Goal: Complete application form

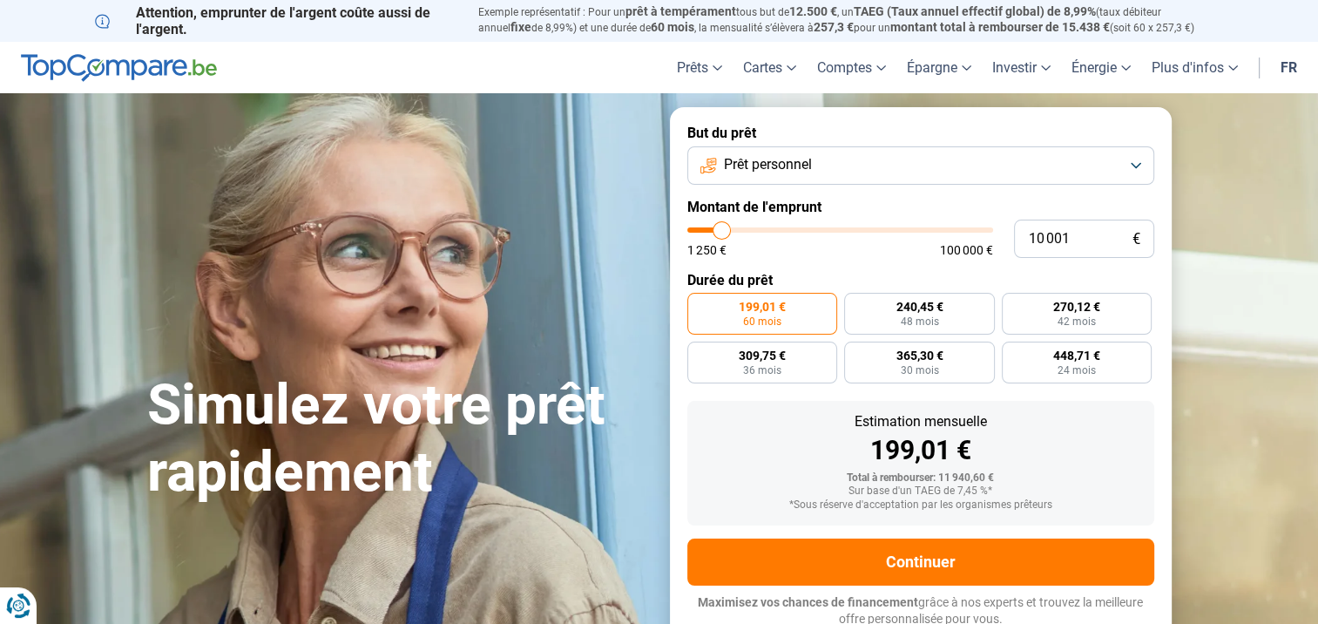
type input "12 000"
type input "12000"
type input "14 250"
type input "14250"
type input "16 750"
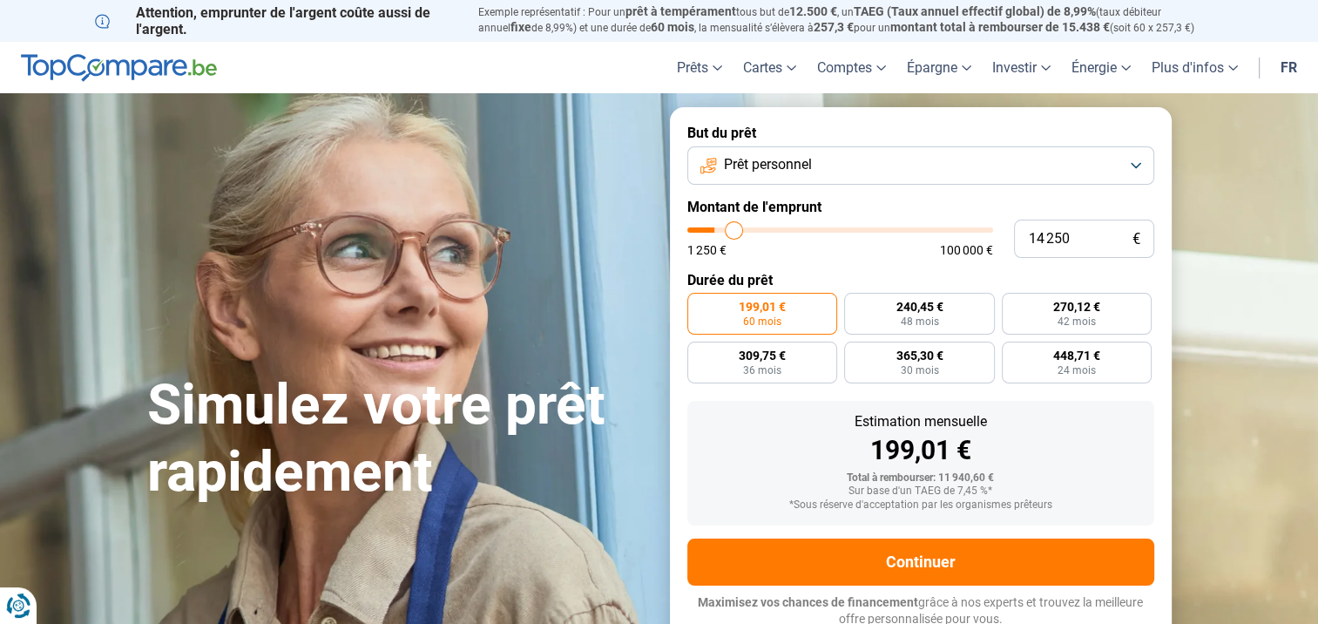
type input "16750"
type input "19 750"
type input "19750"
type input "22 500"
type input "22500"
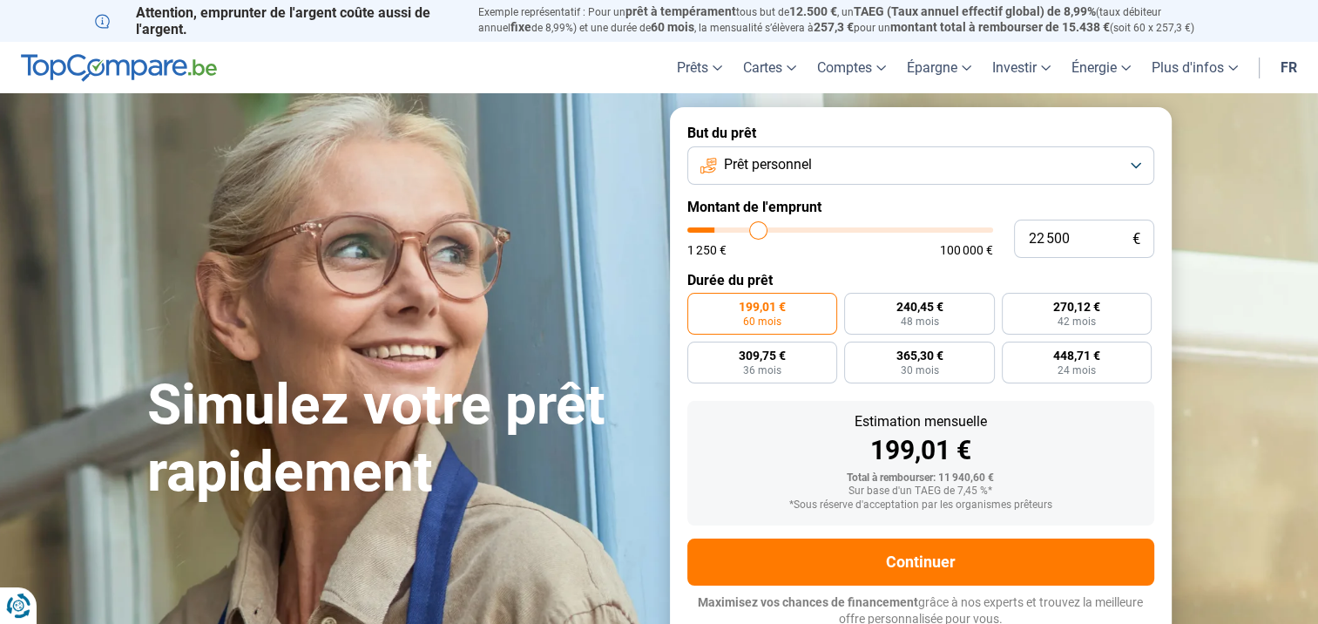
type input "23 750"
type input "23750"
type input "24 250"
type input "24250"
type input "24 750"
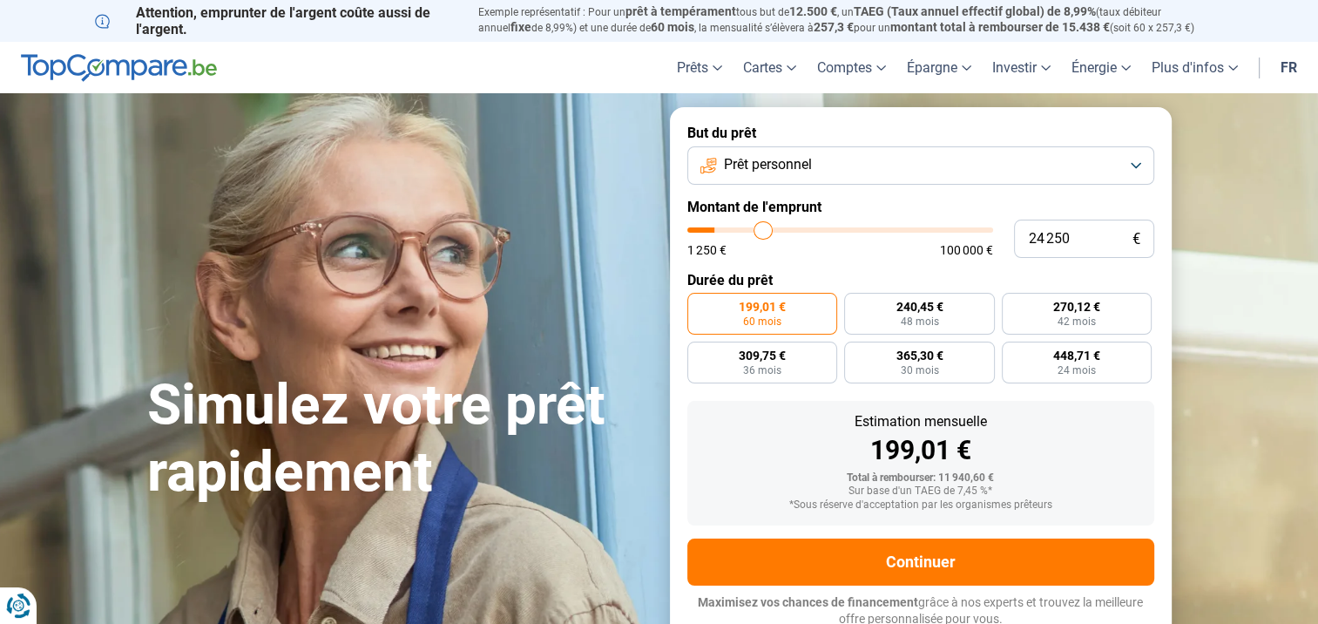
type input "24750"
type input "25 250"
type input "25250"
type input "26 500"
type input "26500"
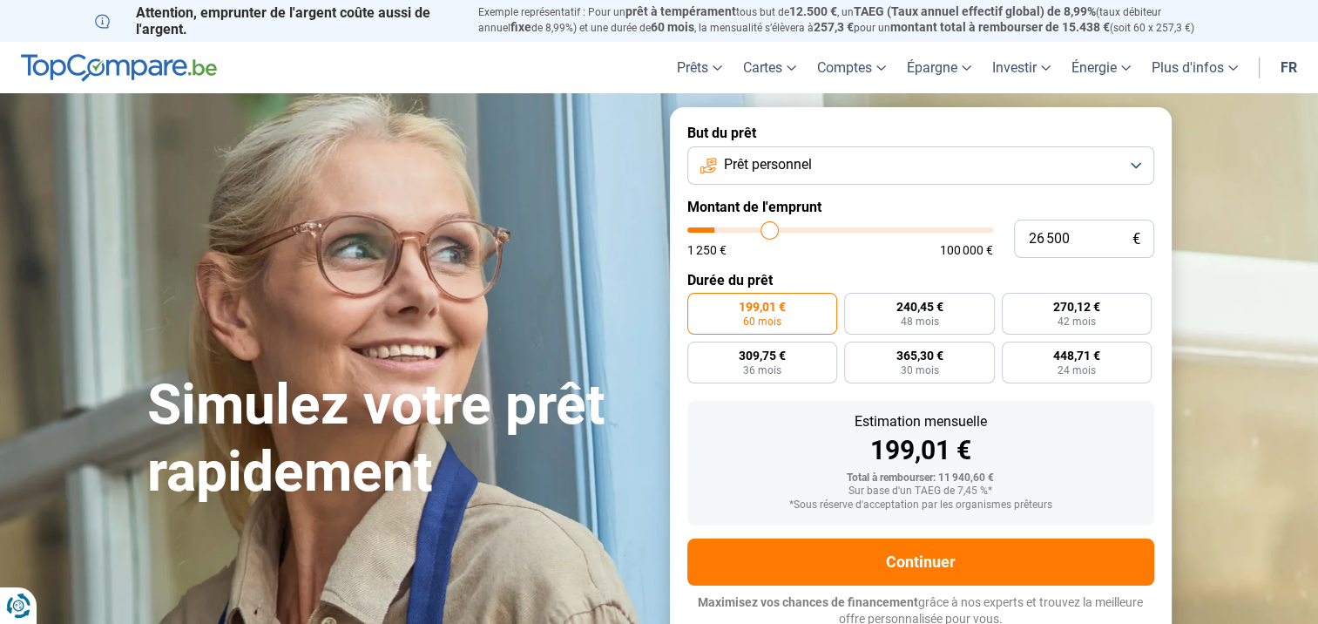
type input "28 250"
type input "28250"
type input "30 250"
type input "30250"
type input "31 750"
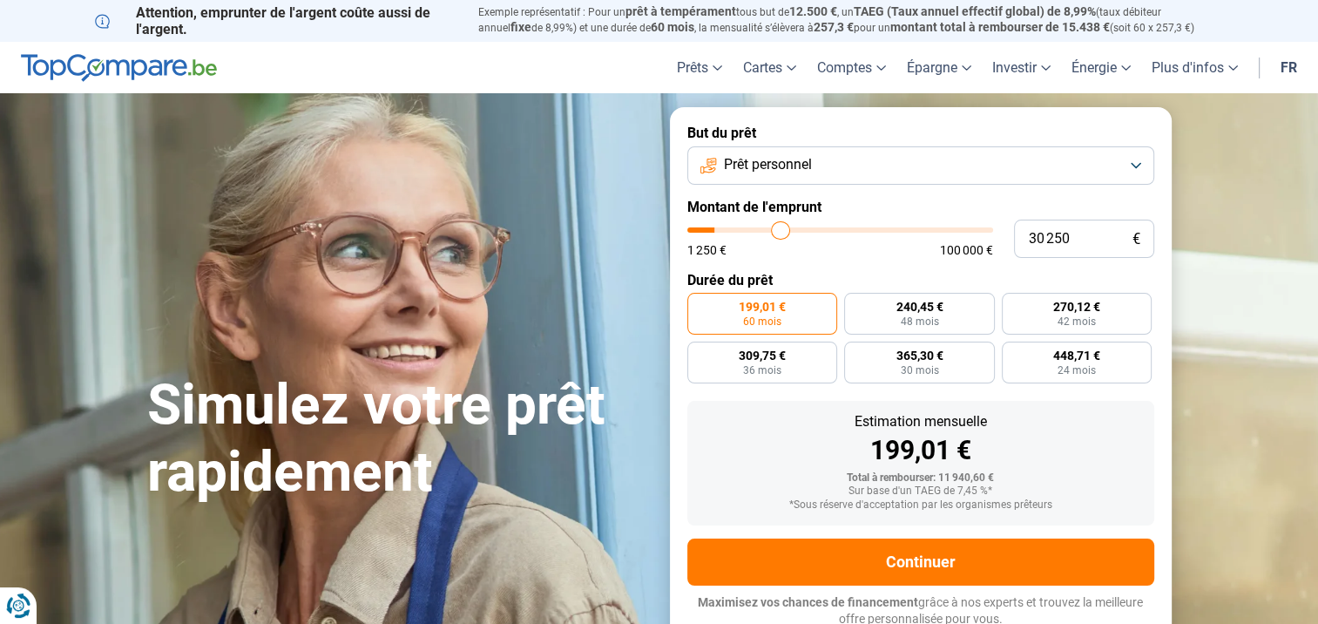
type input "31750"
type input "33 500"
type input "33500"
type input "34 250"
type input "34250"
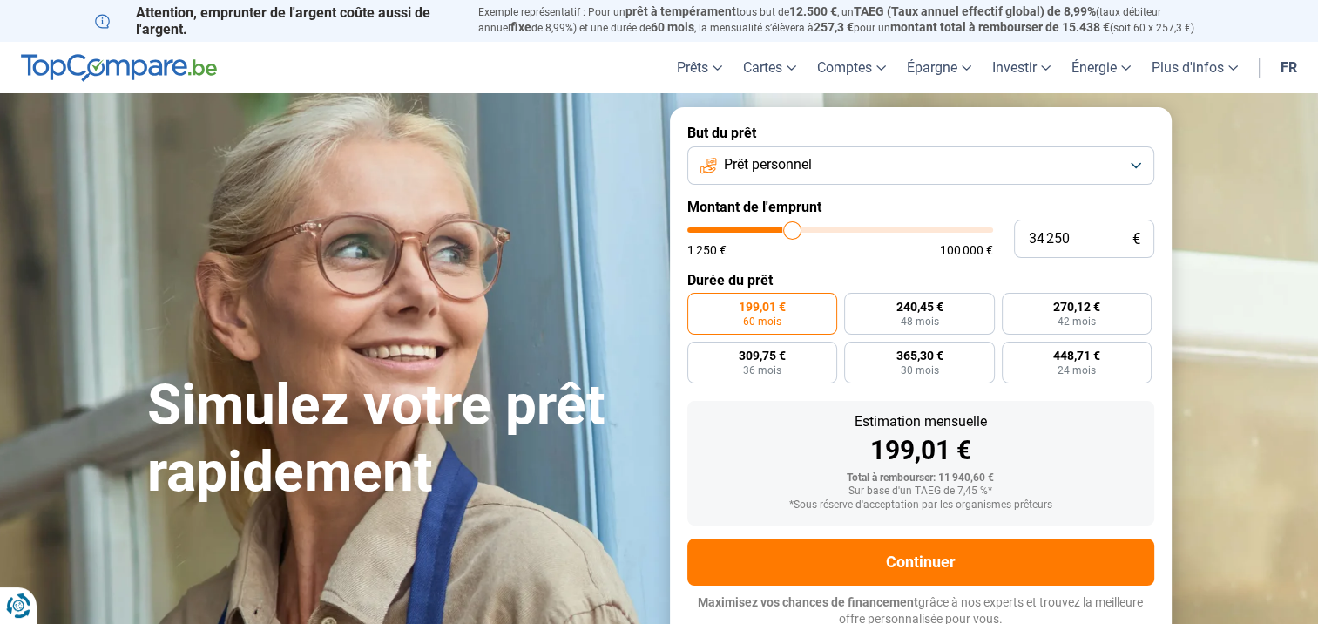
type input "34 750"
type input "34750"
type input "35 250"
type input "35250"
type input "36 500"
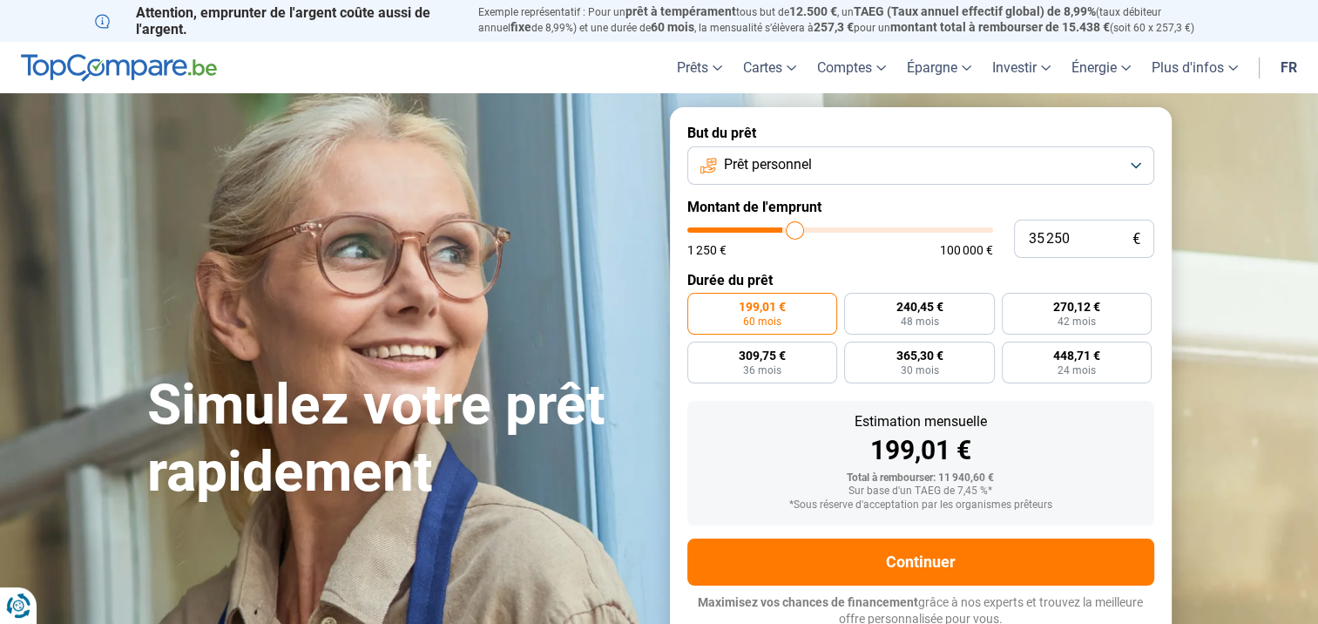
type input "36500"
type input "37 750"
type input "37750"
type input "40 250"
type input "40250"
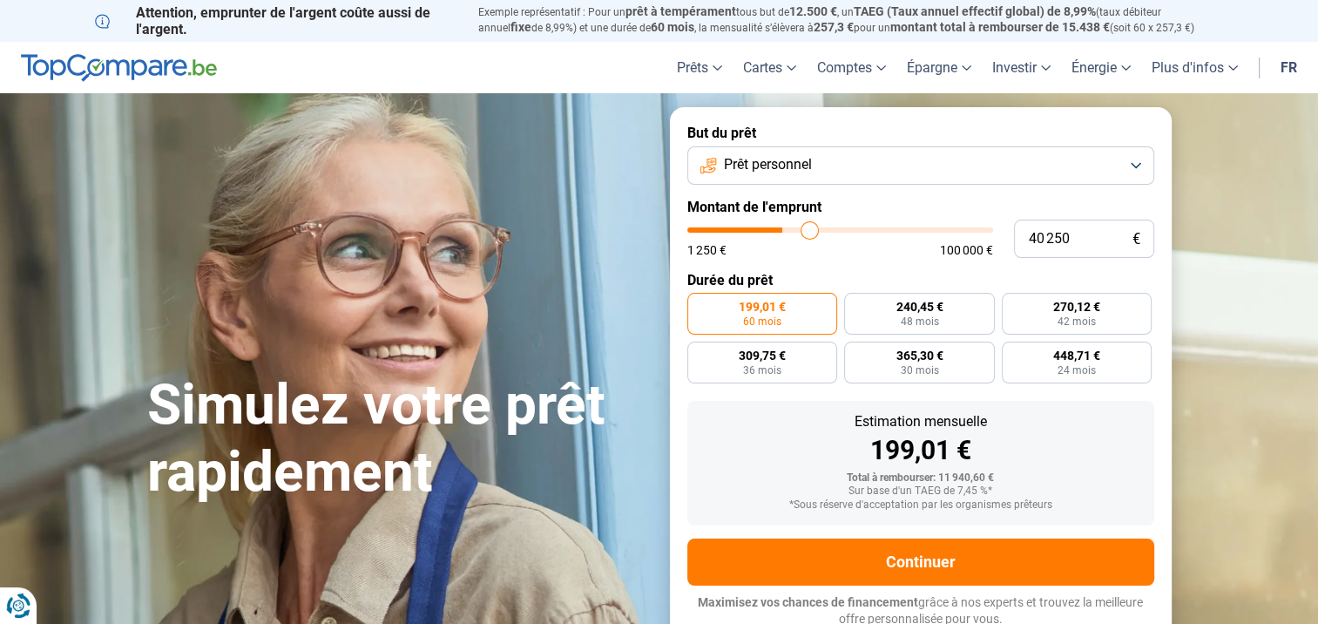
type input "42 000"
type input "42000"
type input "43 750"
type input "43750"
type input "44 500"
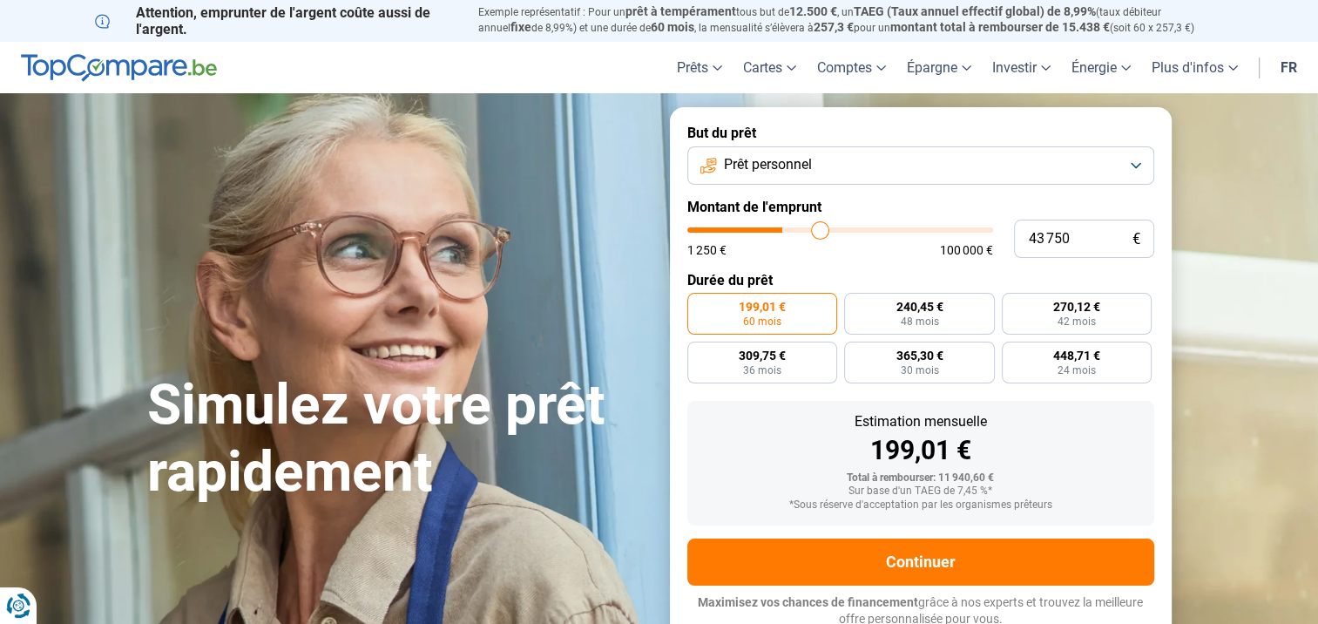
type input "44500"
type input "45 750"
type input "45750"
type input "47 500"
type input "47500"
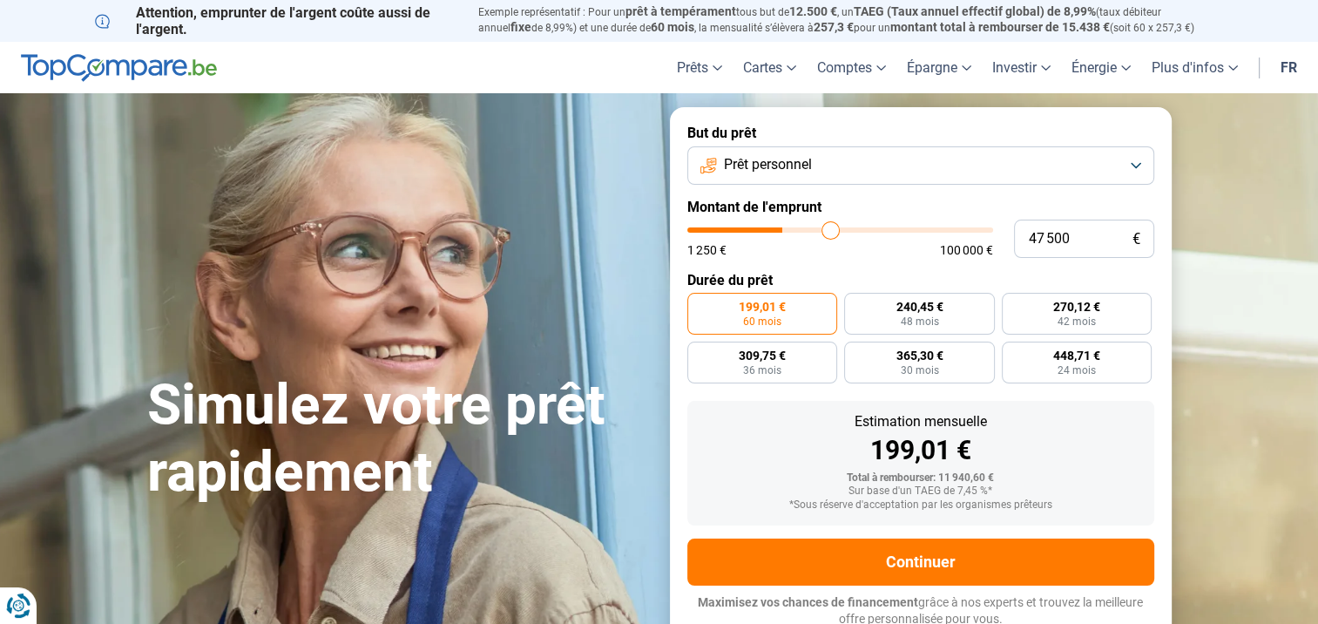
type input "48 500"
type input "48500"
type input "49 250"
type input "49250"
type input "49 750"
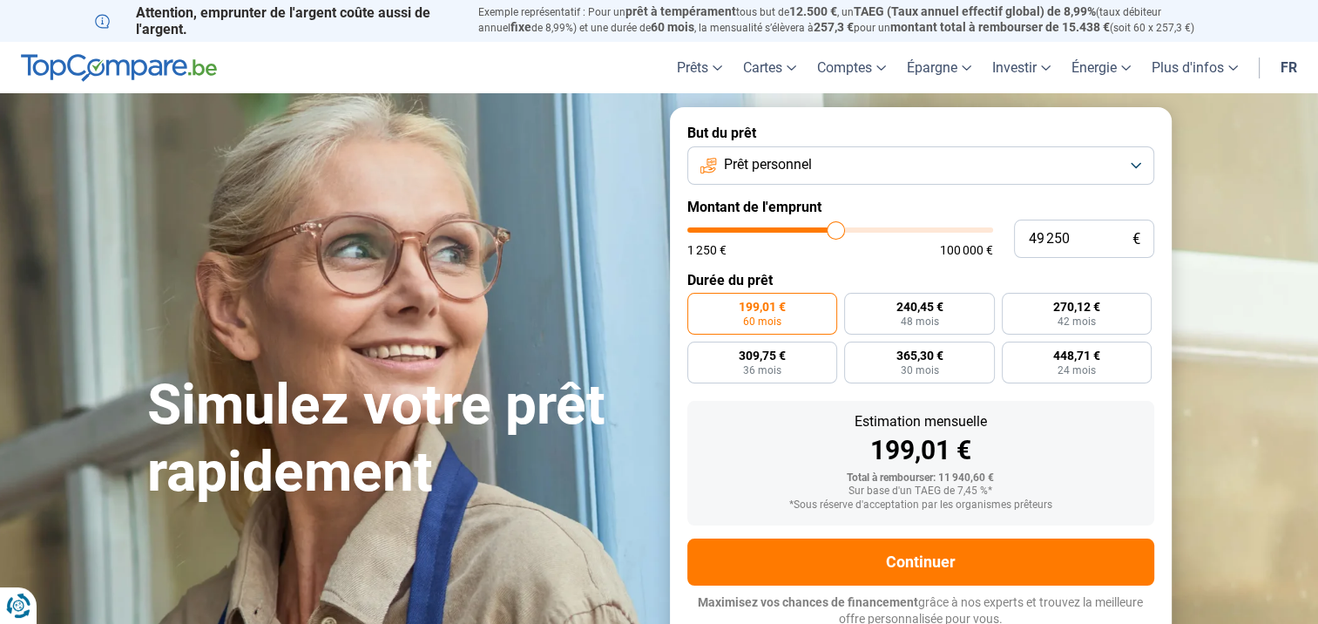
type input "49750"
type input "50 250"
type input "50250"
type input "50 500"
type input "50500"
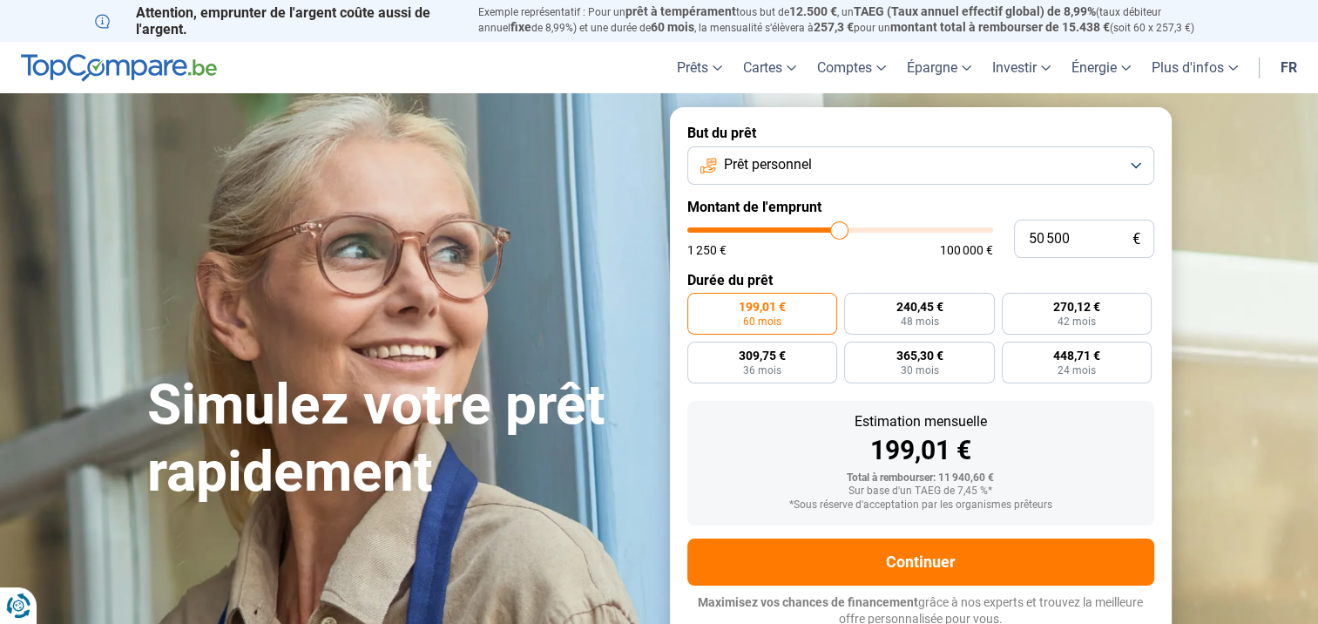
type input "51 000"
type input "51000"
type input "51 500"
type input "51500"
type input "52 000"
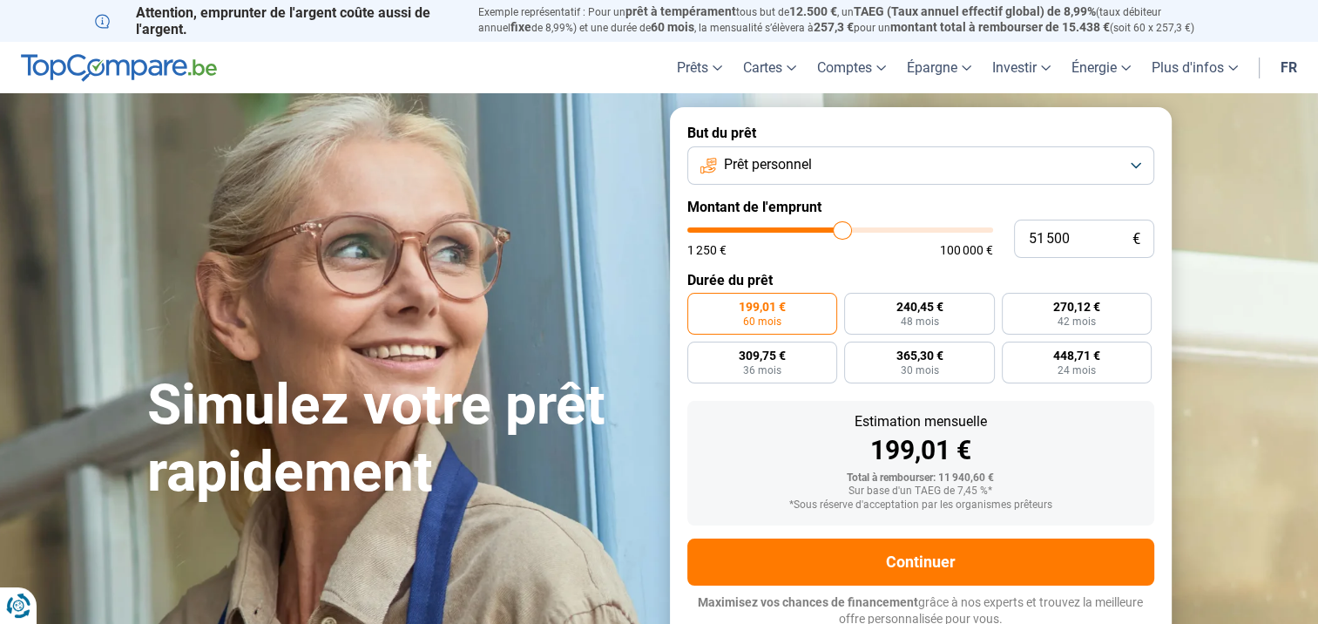
type input "52000"
type input "52 500"
type input "52500"
type input "53 250"
type input "53250"
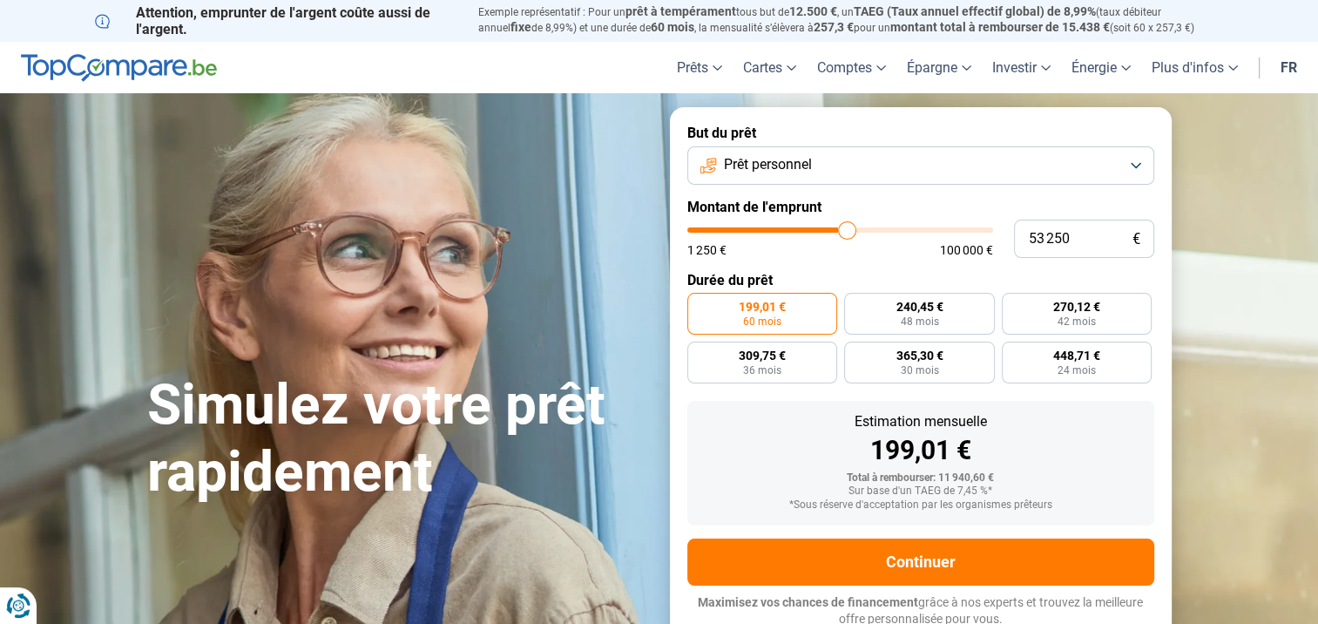
type input "54 000"
type input "54000"
type input "55 000"
type input "55000"
type input "56 250"
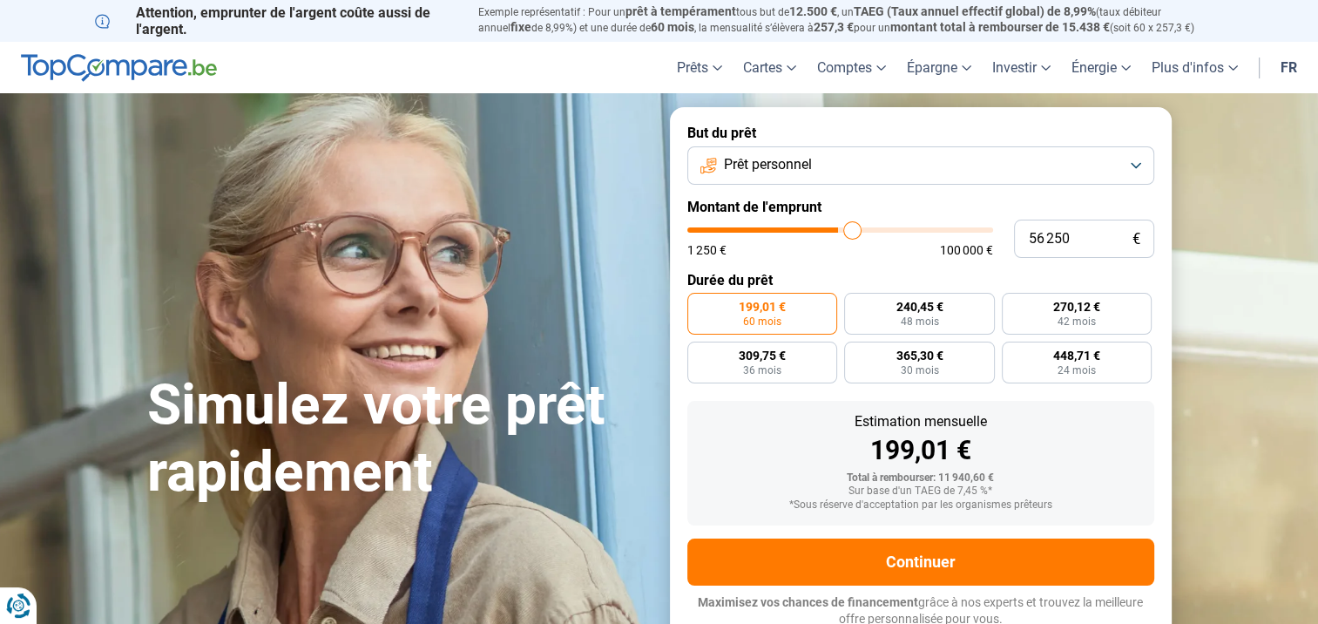
type input "56250"
type input "57 000"
type input "57000"
type input "58 000"
type input "58000"
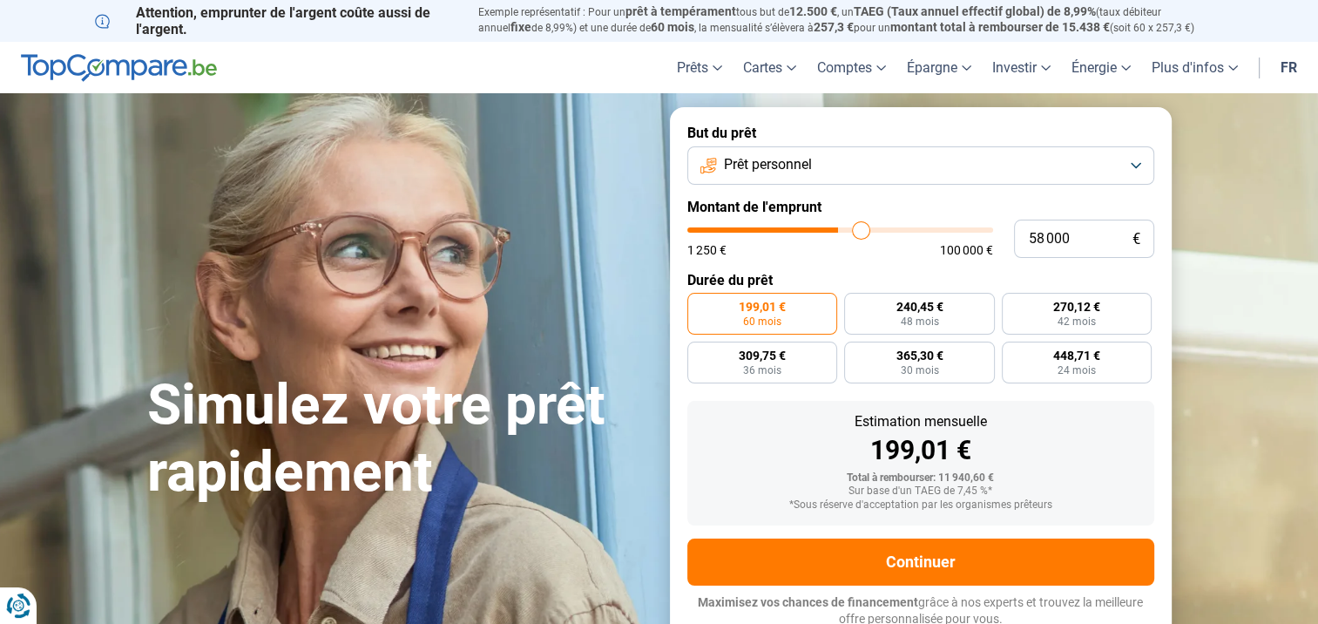
type input "58 500"
type input "58500"
type input "58 750"
type input "58750"
type input "59 250"
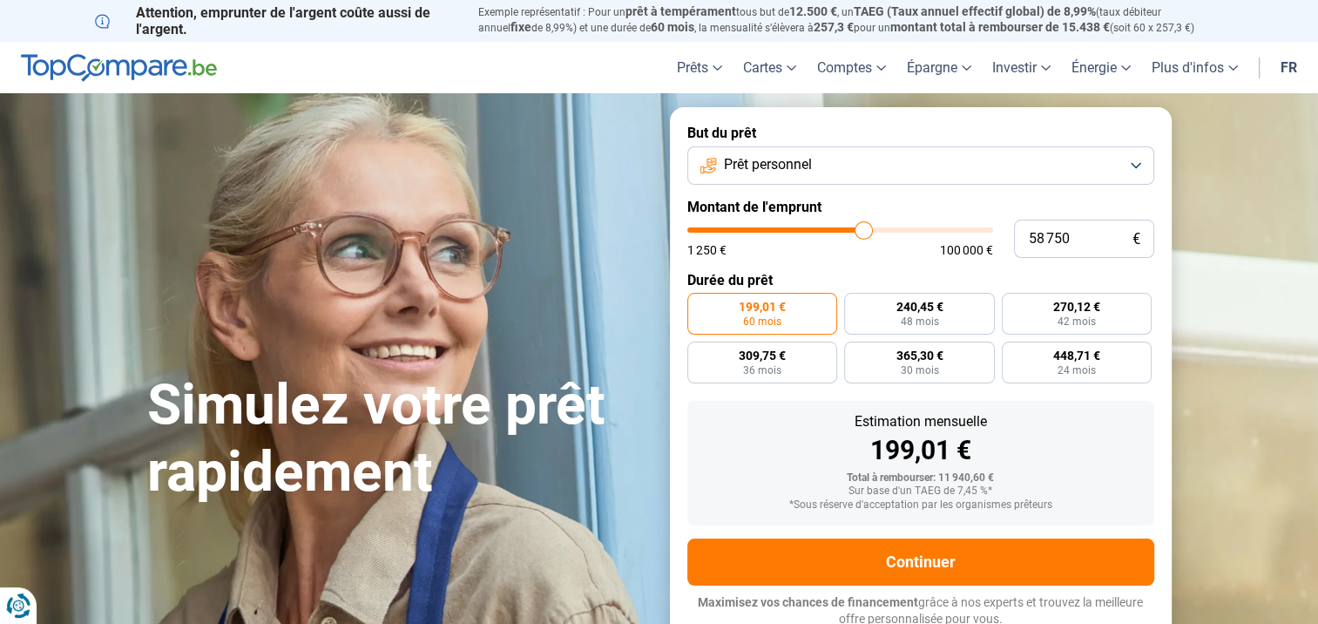
type input "59250"
type input "59 750"
type input "59750"
type input "61 000"
type input "61000"
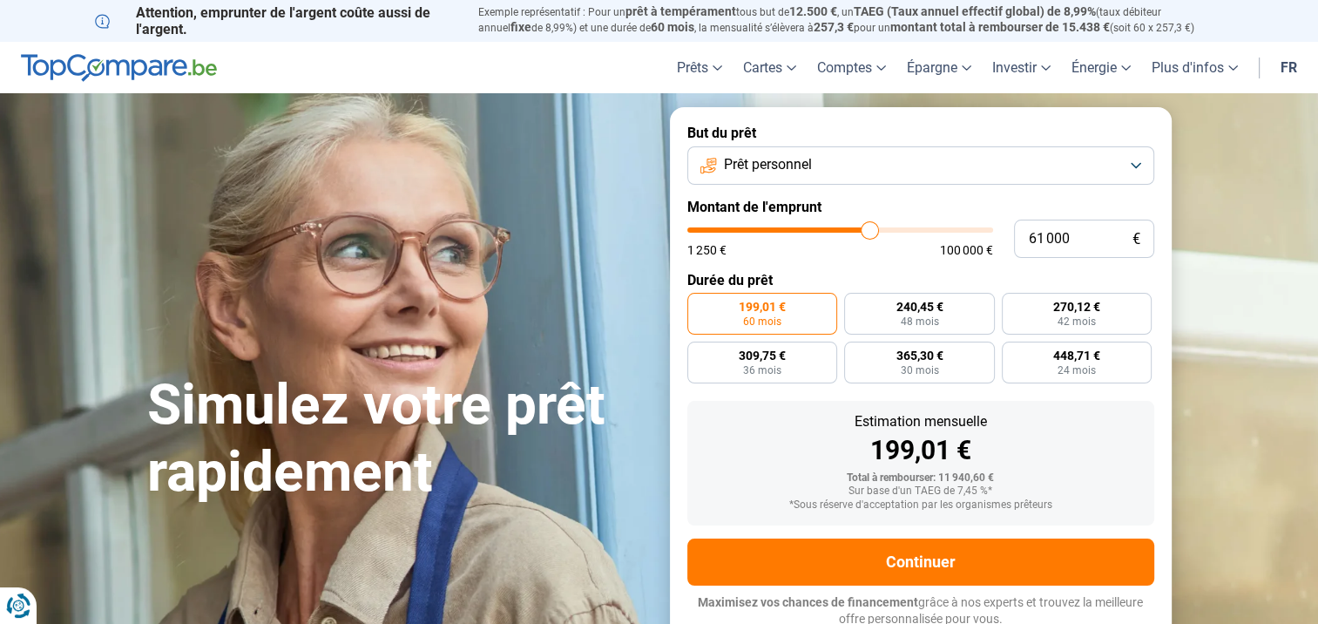
type input "63 250"
type input "63250"
type input "63 750"
type input "63750"
type input "65 250"
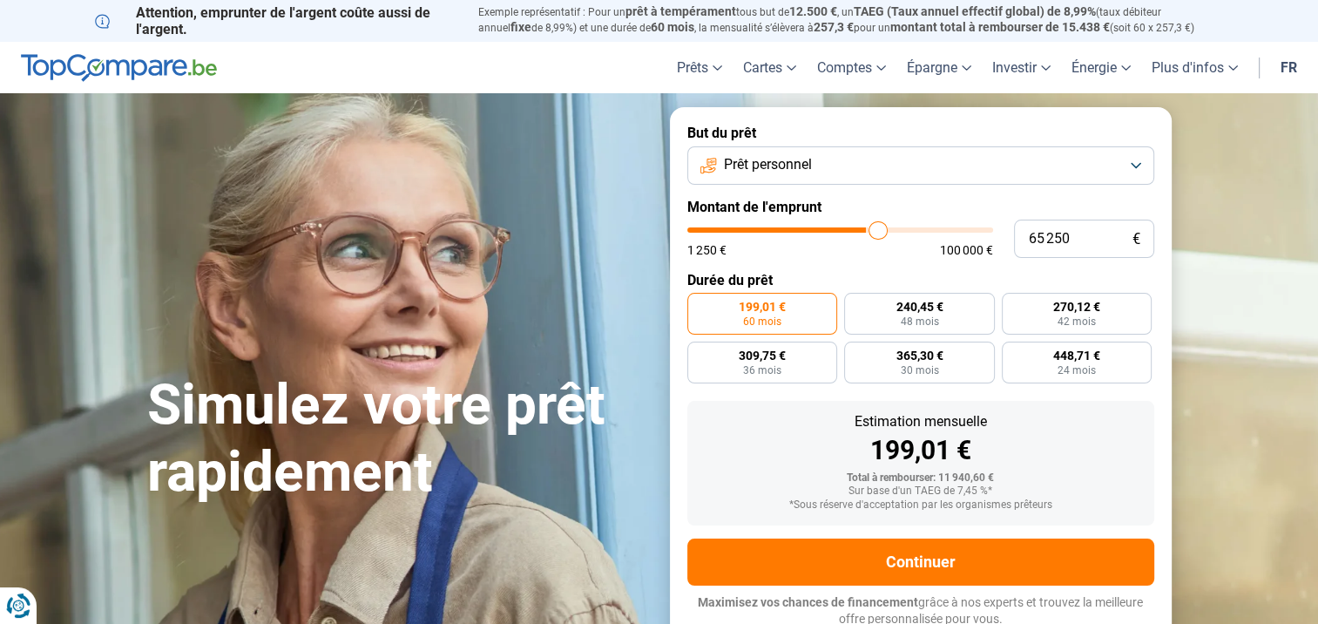
type input "65250"
type input "66 500"
type input "66500"
type input "67 250"
type input "67250"
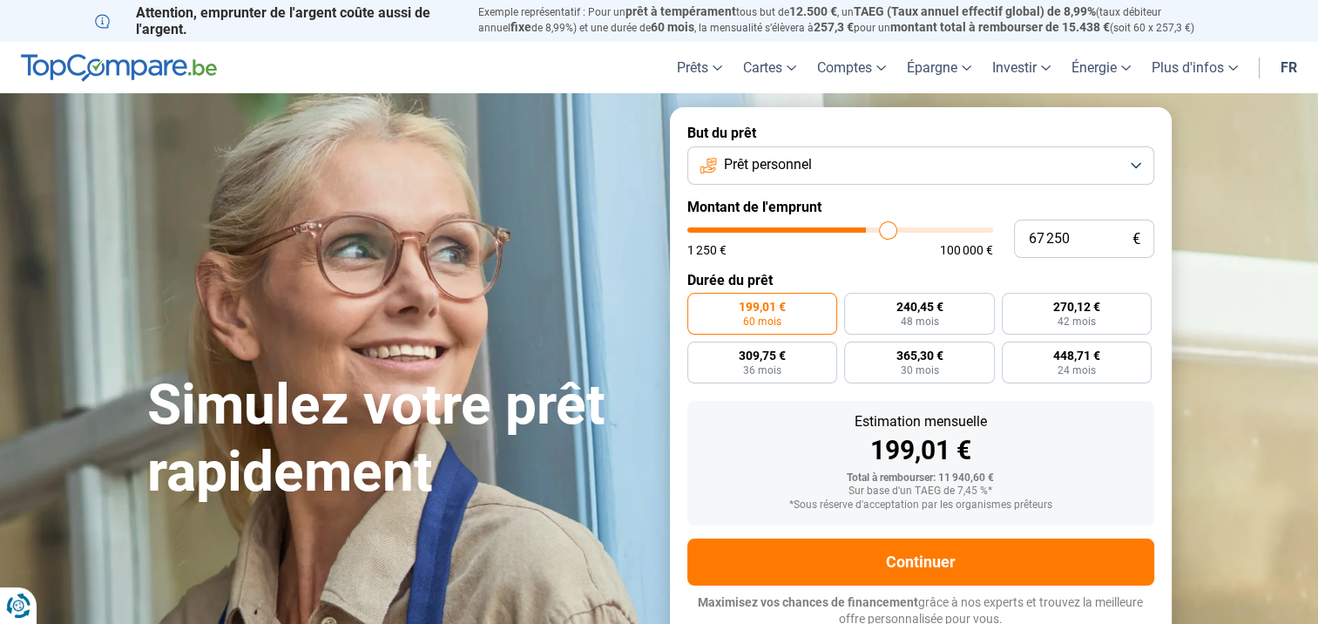
type input "68 500"
type input "68500"
type input "68 750"
type input "68750"
type input "69 750"
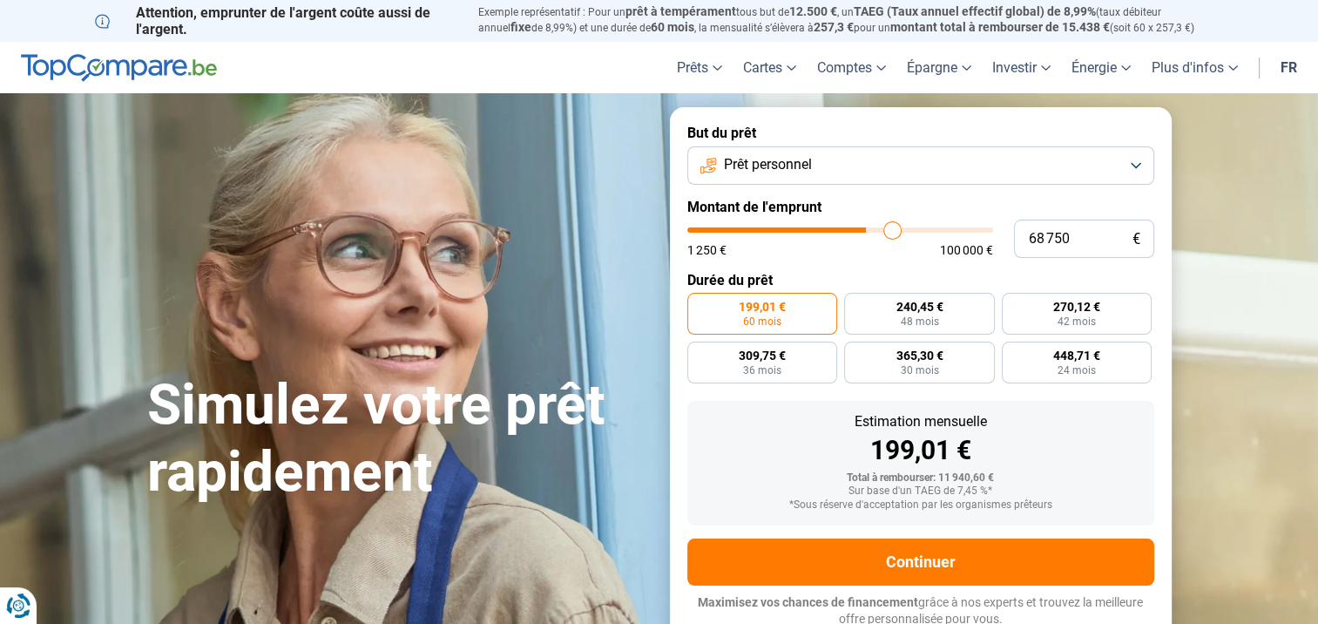
type input "69750"
type input "70 000"
type input "70000"
type input "70 250"
type input "70250"
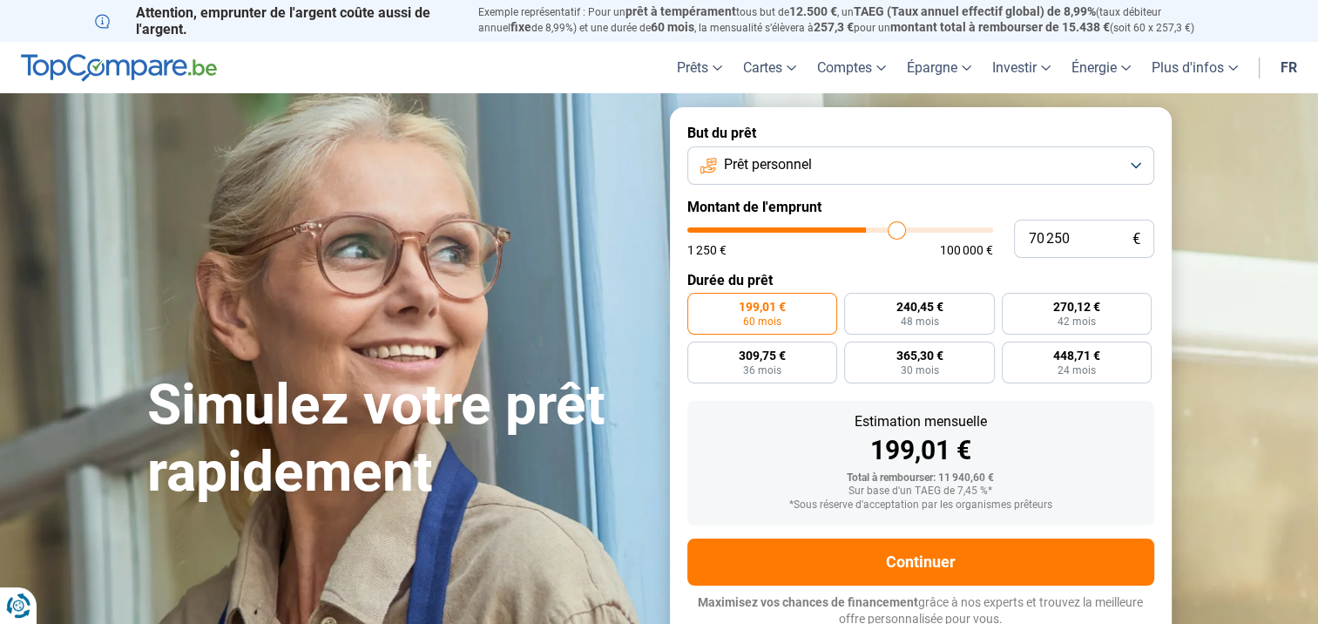
type input "70 500"
type input "70500"
type input "70 750"
type input "70750"
type input "71 000"
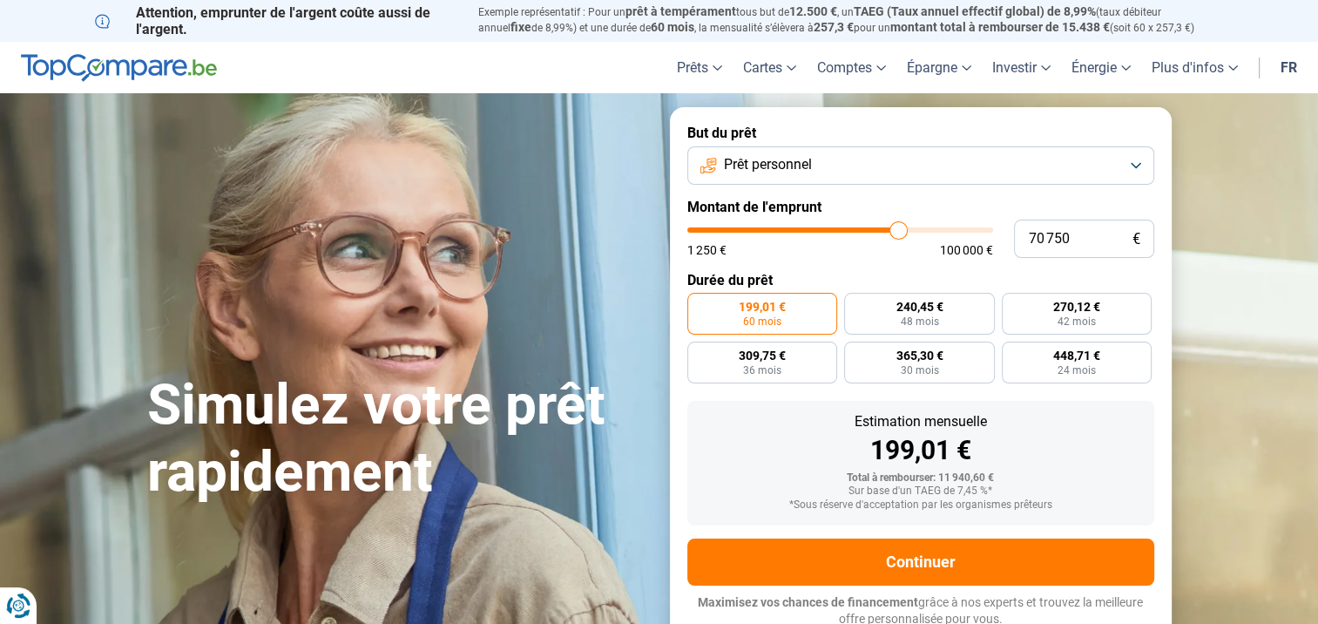
type input "71000"
type input "71 250"
type input "71250"
type input "71 750"
type input "71750"
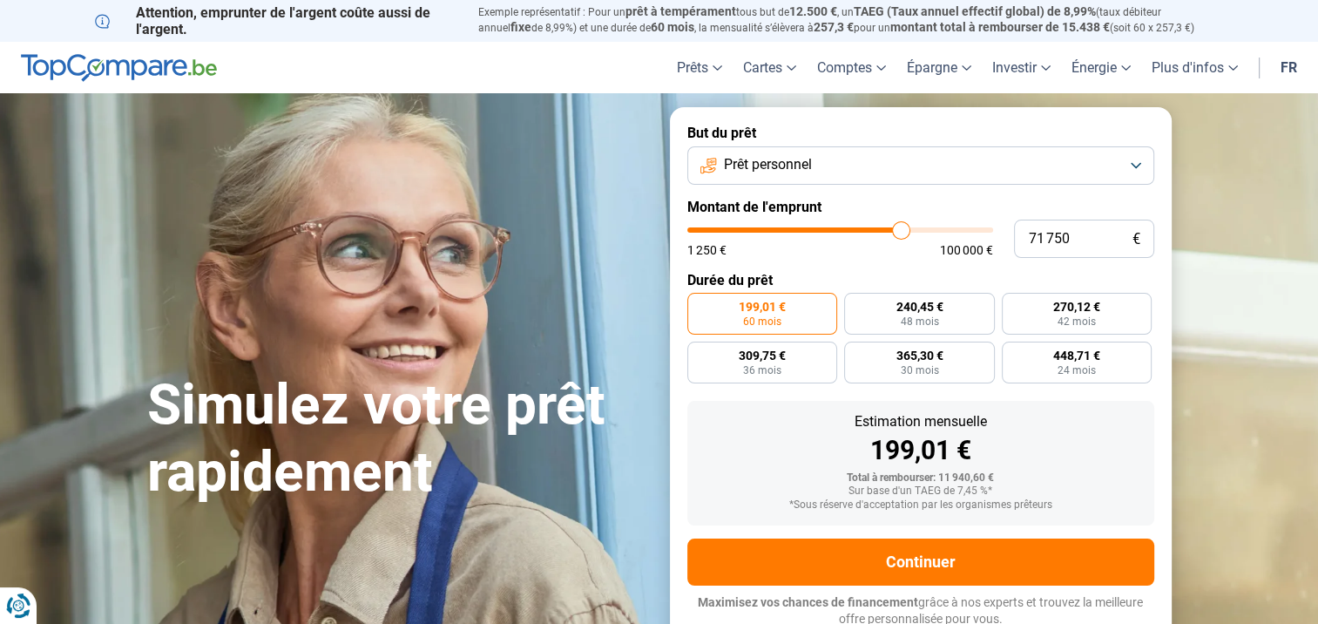
type input "72 000"
type input "72000"
type input "71 500"
type input "71500"
type input "71 000"
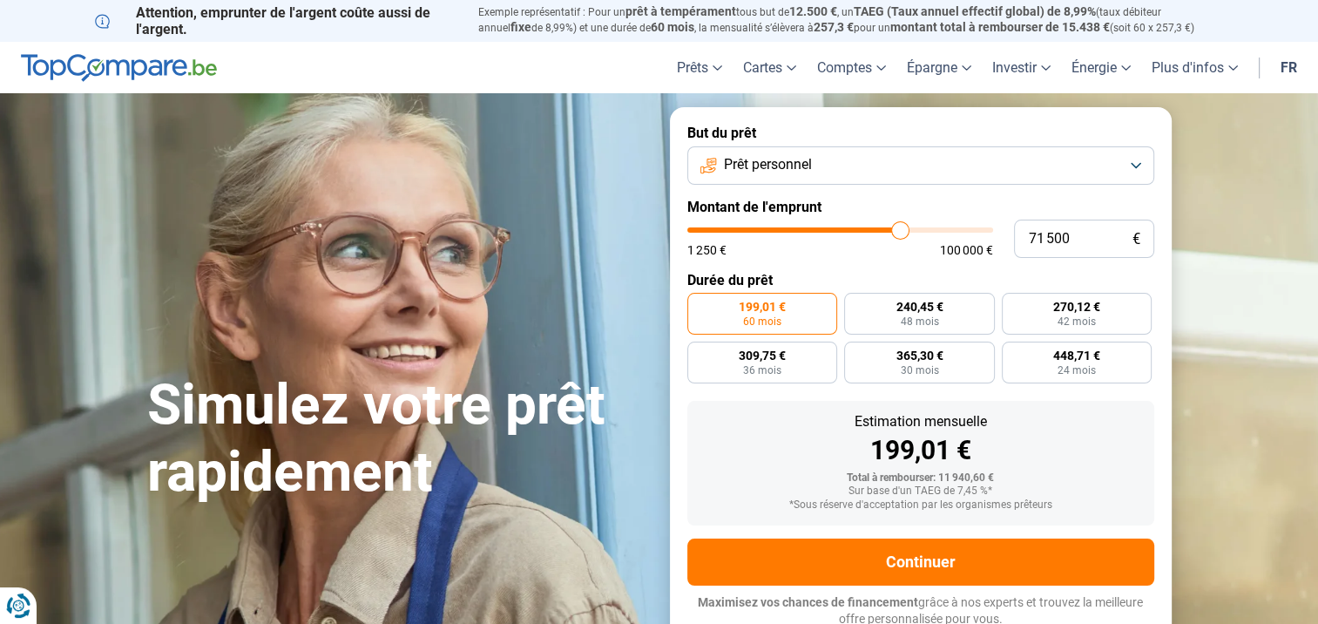
type input "71000"
type input "70 500"
type input "70500"
type input "70 000"
type input "70000"
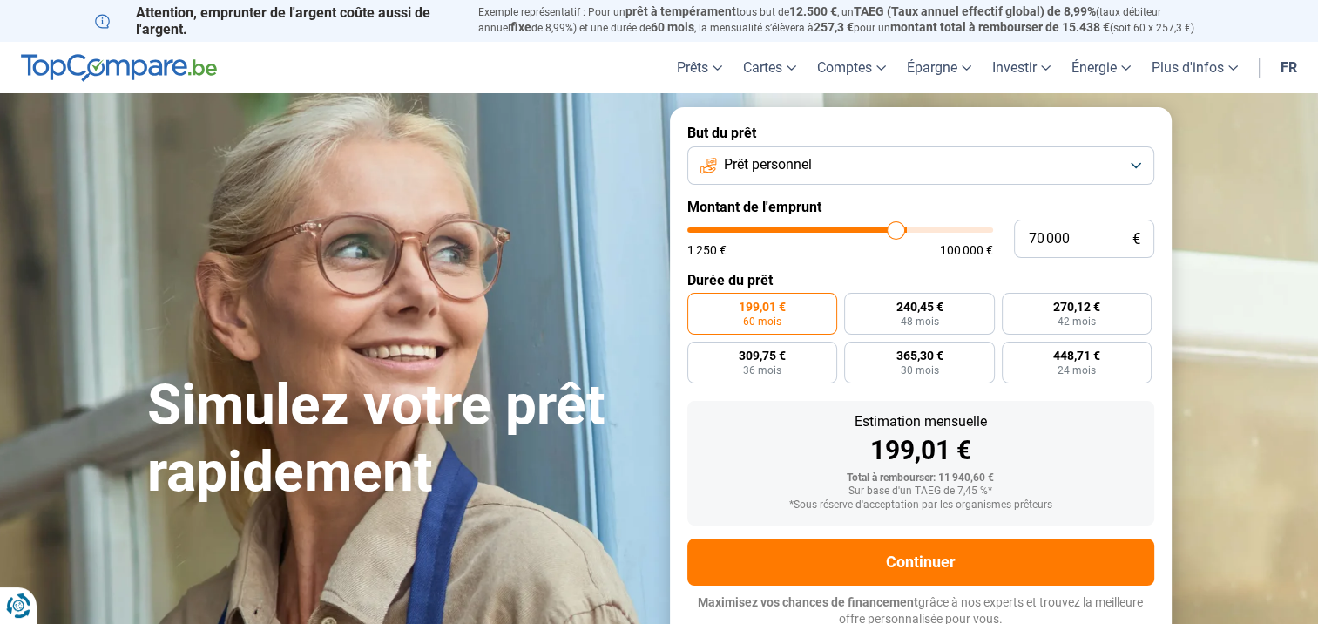
type input "69 750"
type input "69750"
type input "69 250"
type input "69250"
type input "68 750"
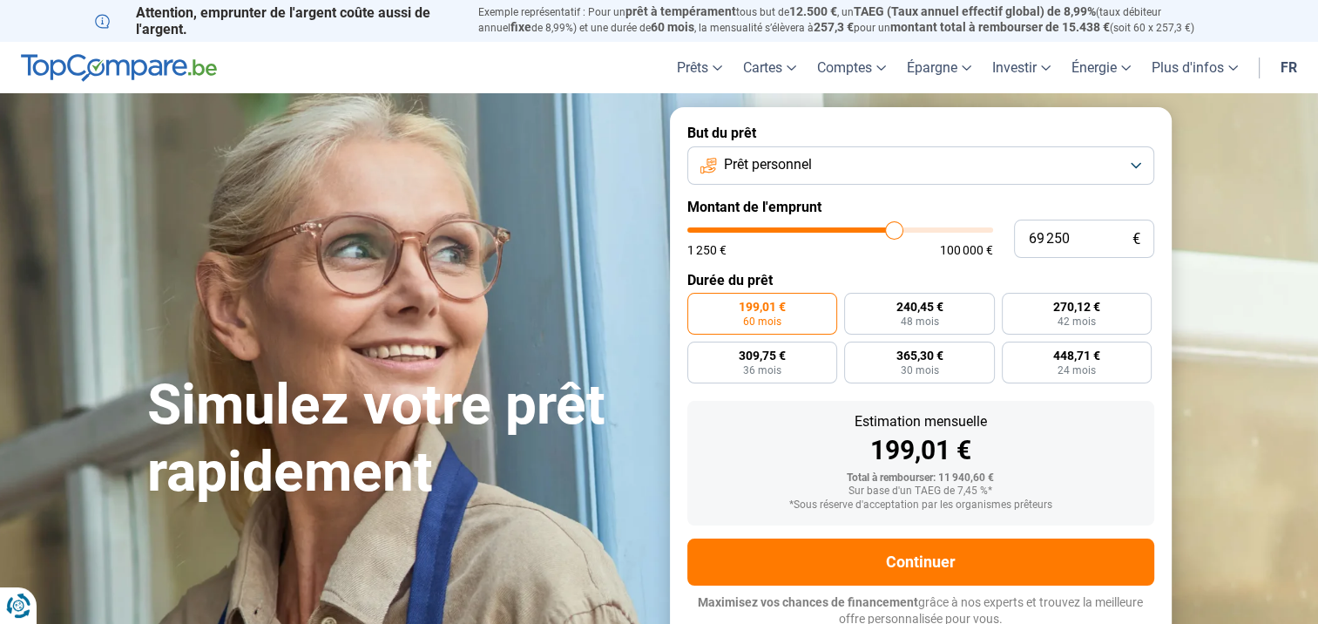
type input "68750"
type input "68 250"
type input "68250"
type input "68 000"
type input "68000"
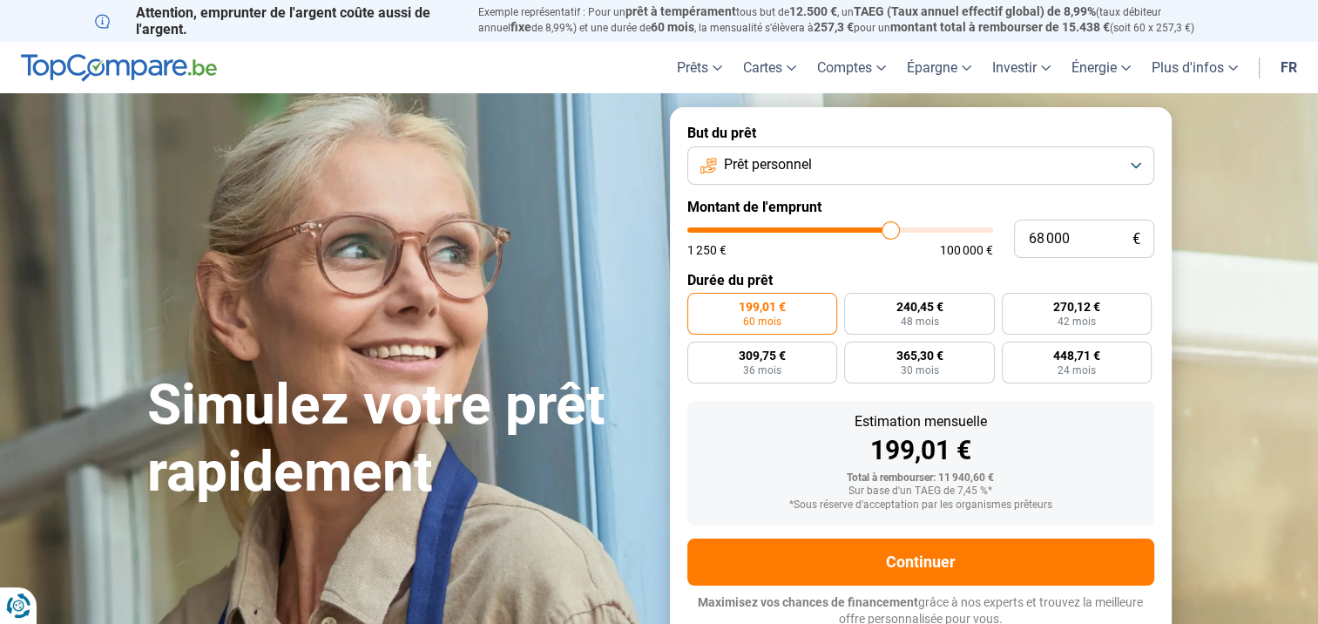
type input "67 750"
type input "67750"
type input "67 500"
type input "67500"
type input "67 250"
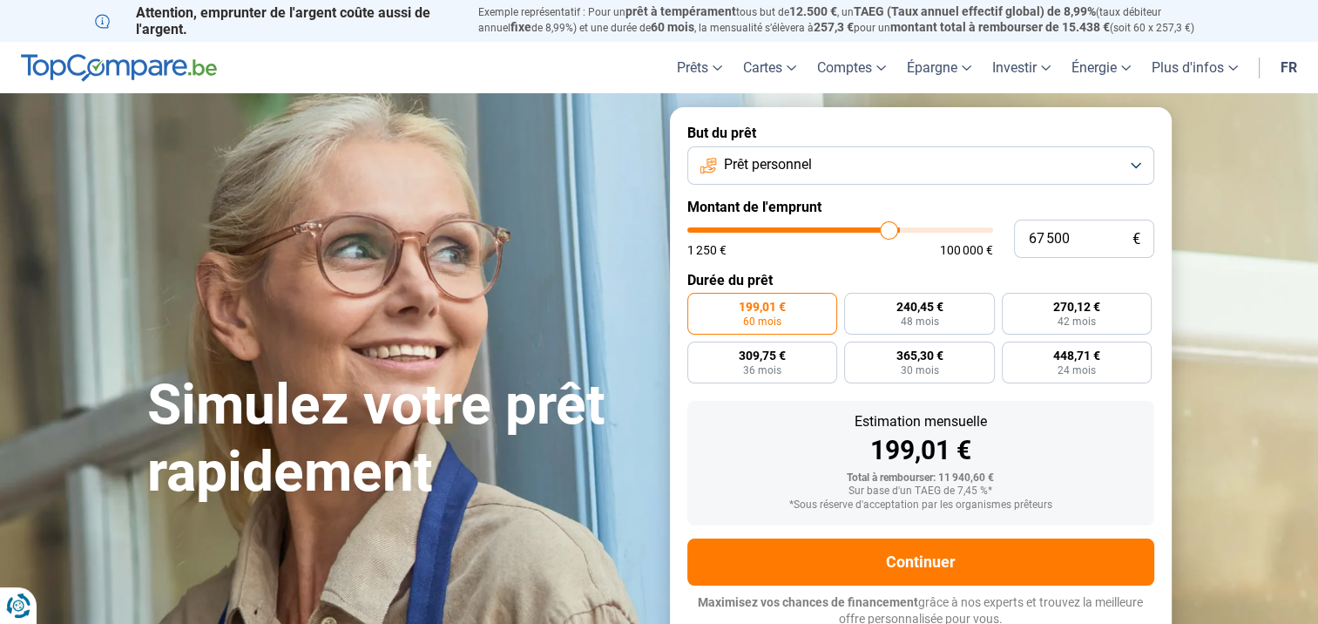
type input "67250"
type input "67 000"
type input "67000"
type input "66 750"
type input "66750"
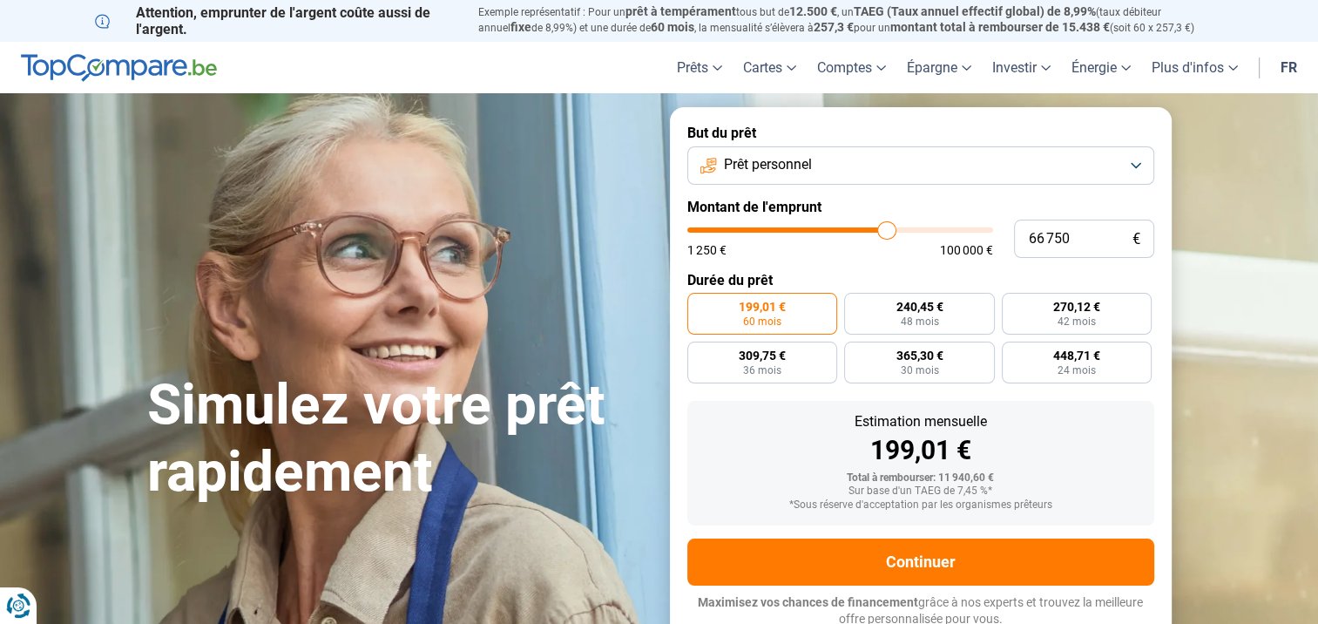
type input "66 500"
type input "66500"
type input "66 250"
type input "66250"
type input "66 000"
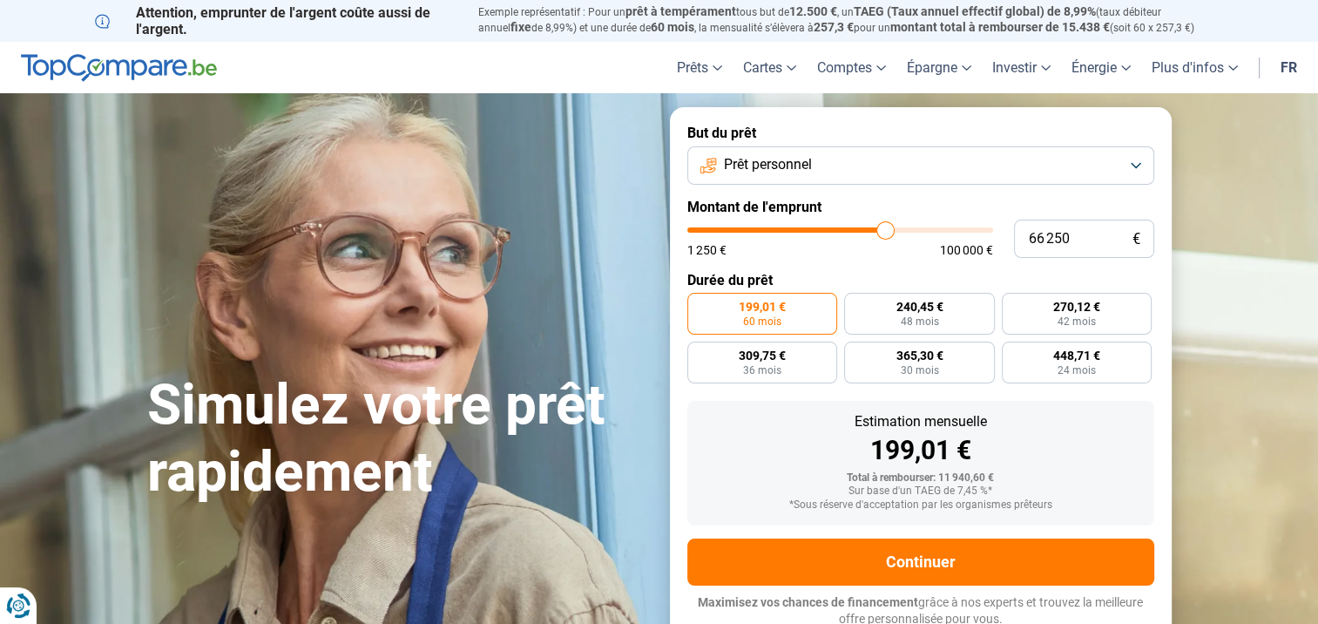
type input "66000"
type input "65 750"
type input "65750"
type input "65 500"
type input "65500"
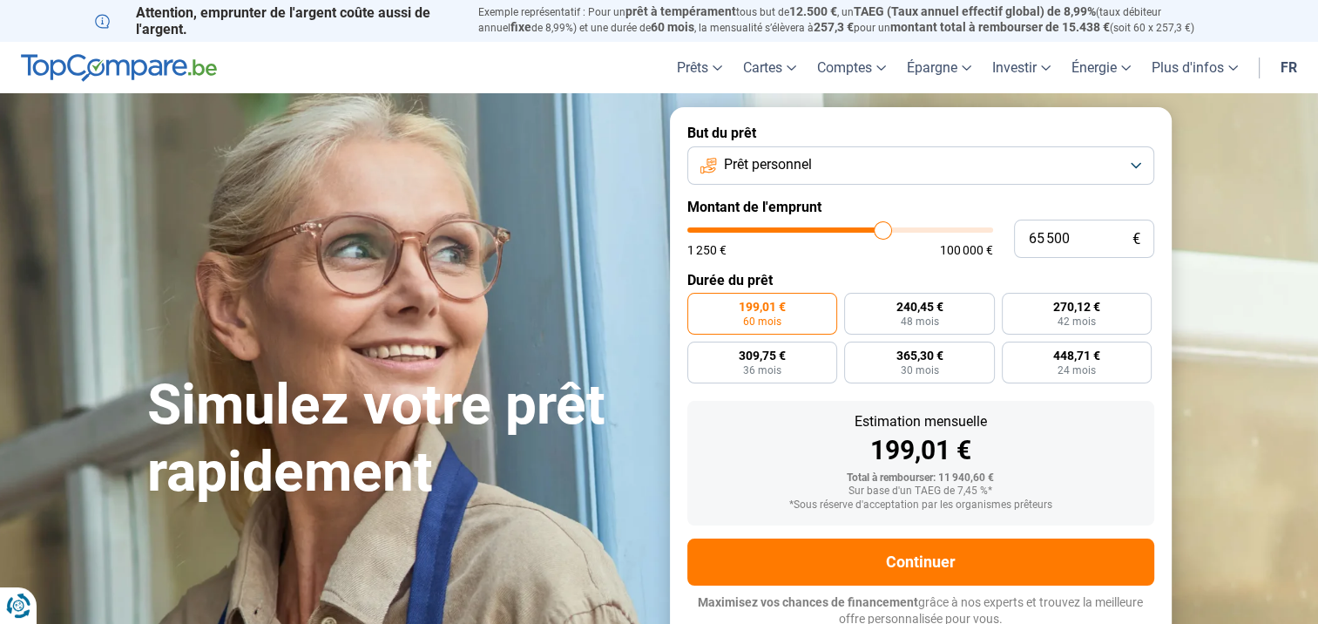
type input "65 250"
type input "65250"
type input "64 750"
type input "64750"
type input "64 500"
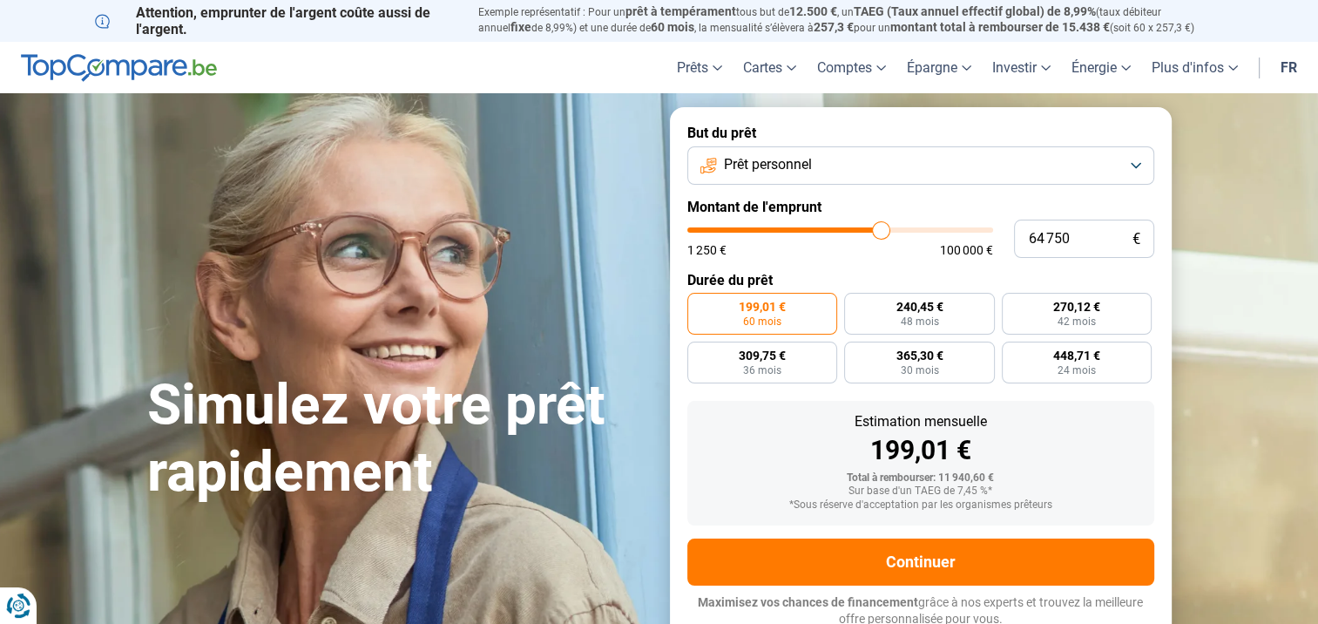
type input "64500"
type input "64 250"
type input "64250"
type input "64 000"
type input "64000"
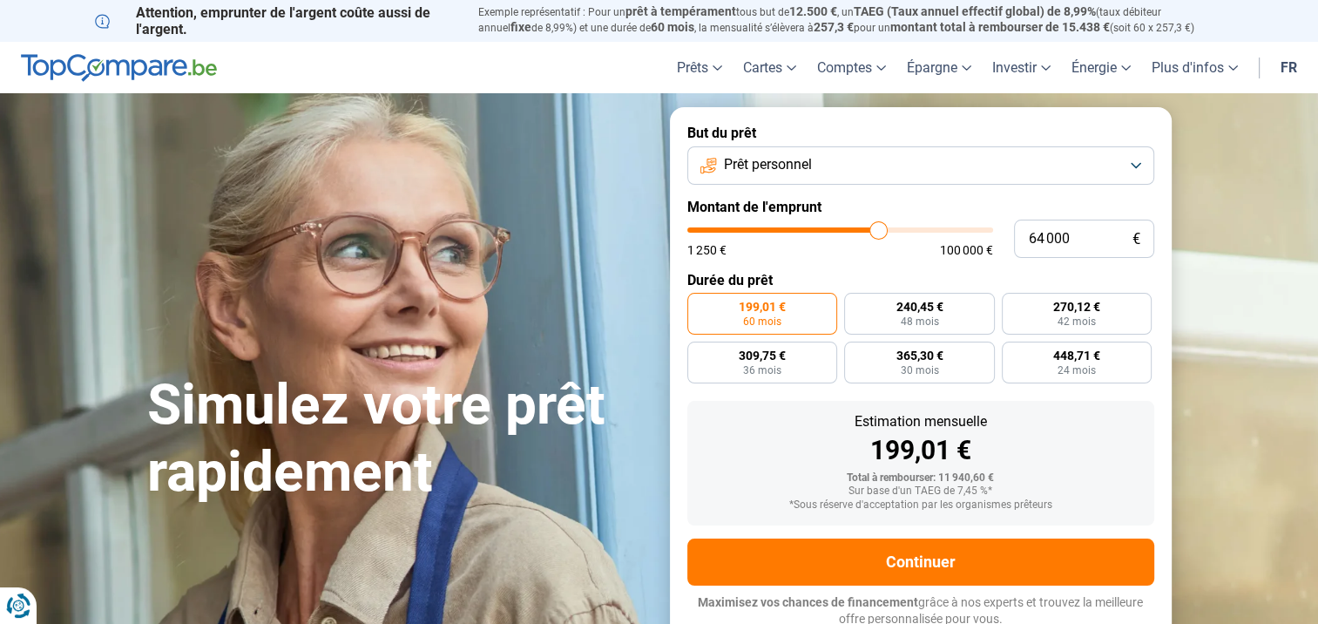
type input "63 750"
type input "63750"
type input "63 500"
type input "63500"
type input "63 250"
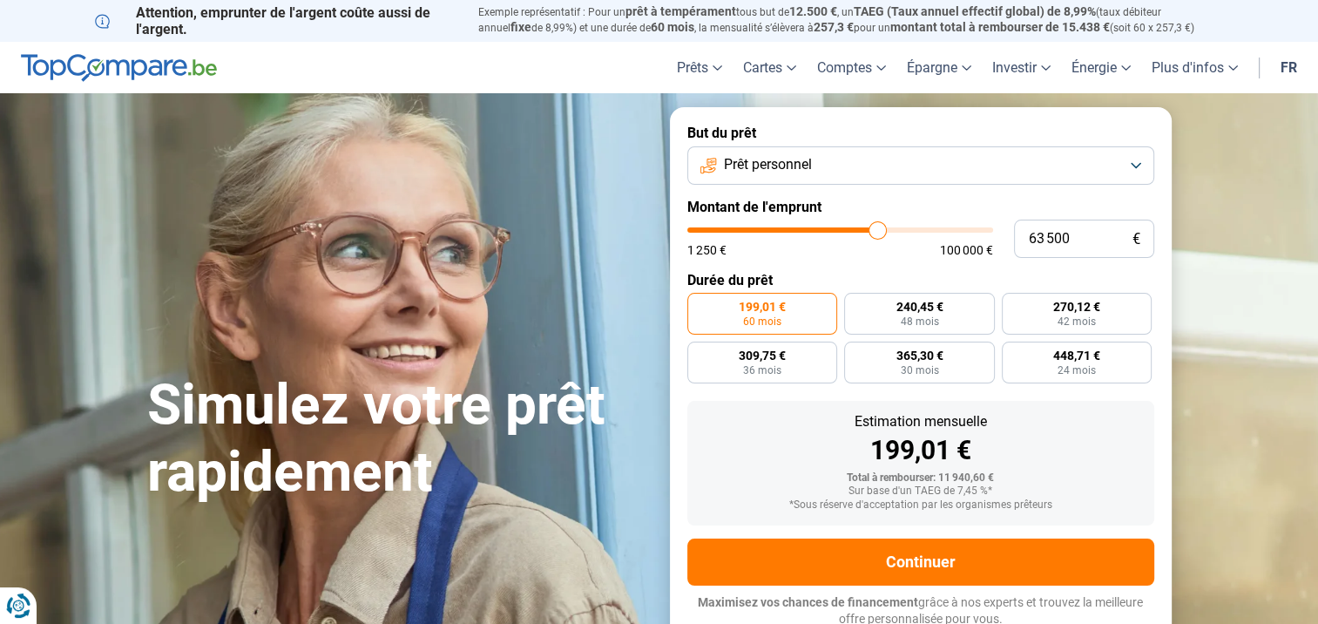
type input "63250"
type input "63 000"
type input "63000"
type input "62 750"
type input "62750"
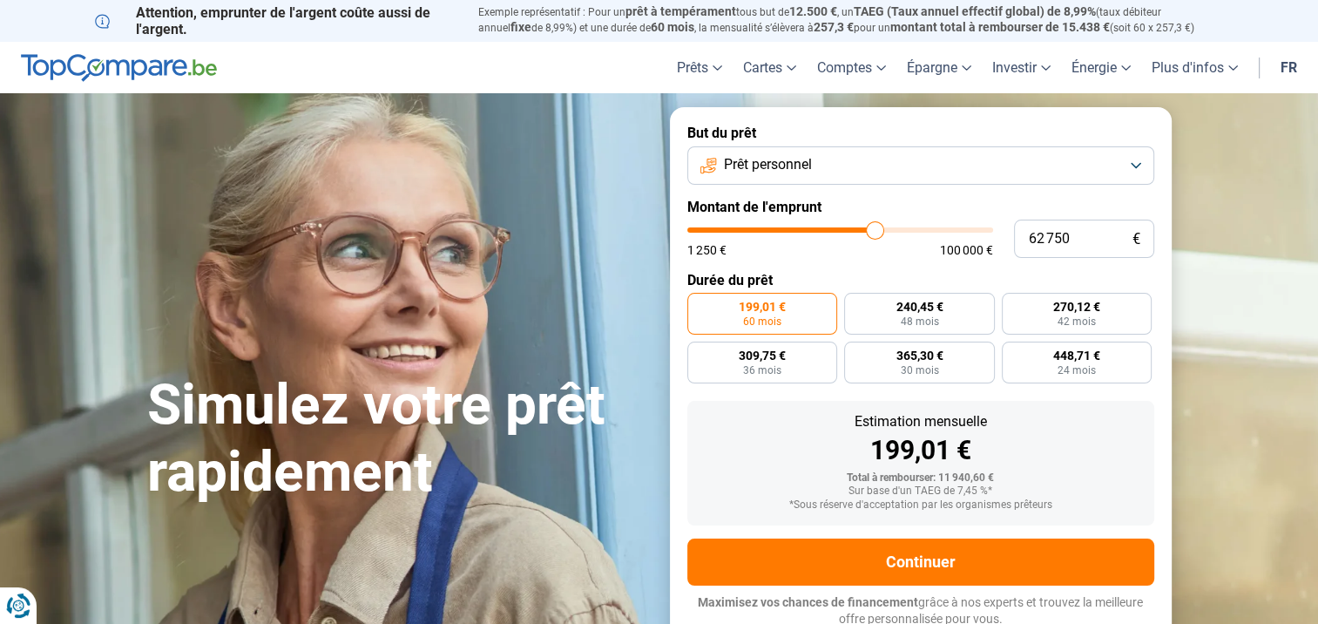
type input "62 500"
type input "62500"
type input "62 250"
type input "62250"
type input "61 750"
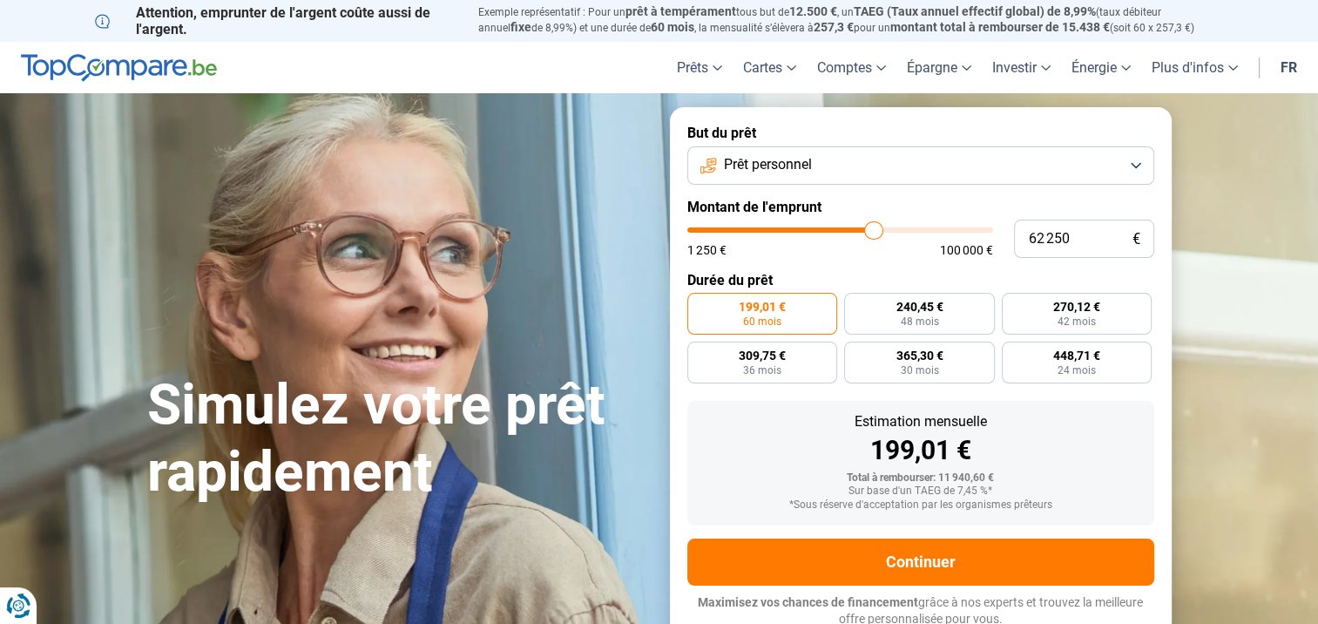
type input "61750"
type input "61 500"
type input "61500"
type input "61 250"
type input "61250"
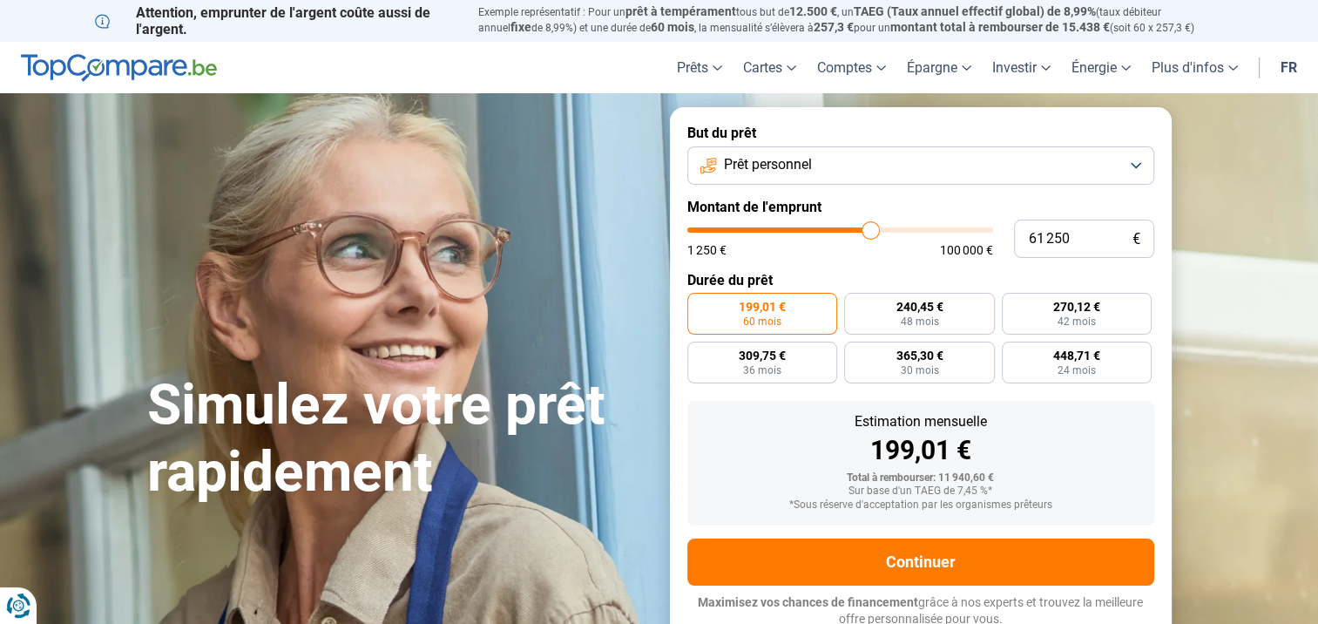
type input "61 000"
type input "61000"
type input "60 750"
type input "60750"
type input "60 500"
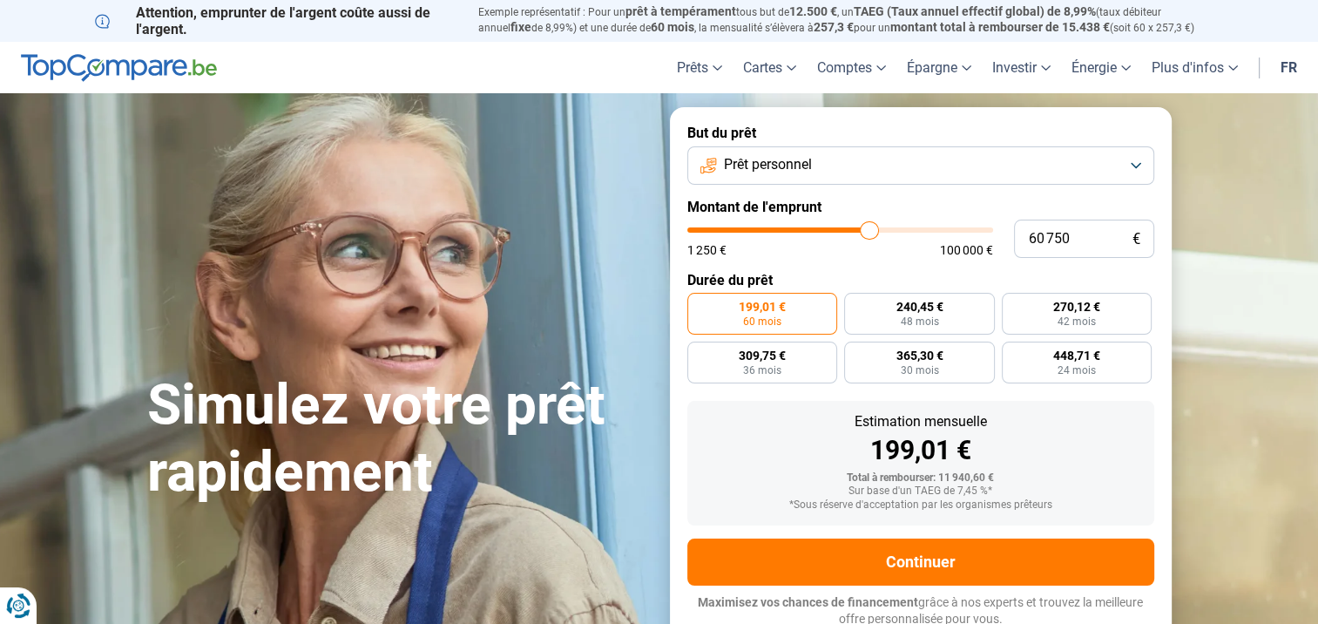
type input "60500"
type input "60 250"
type input "60250"
type input "60 000"
drag, startPoint x: 720, startPoint y: 232, endPoint x: 867, endPoint y: 233, distance: 146.3
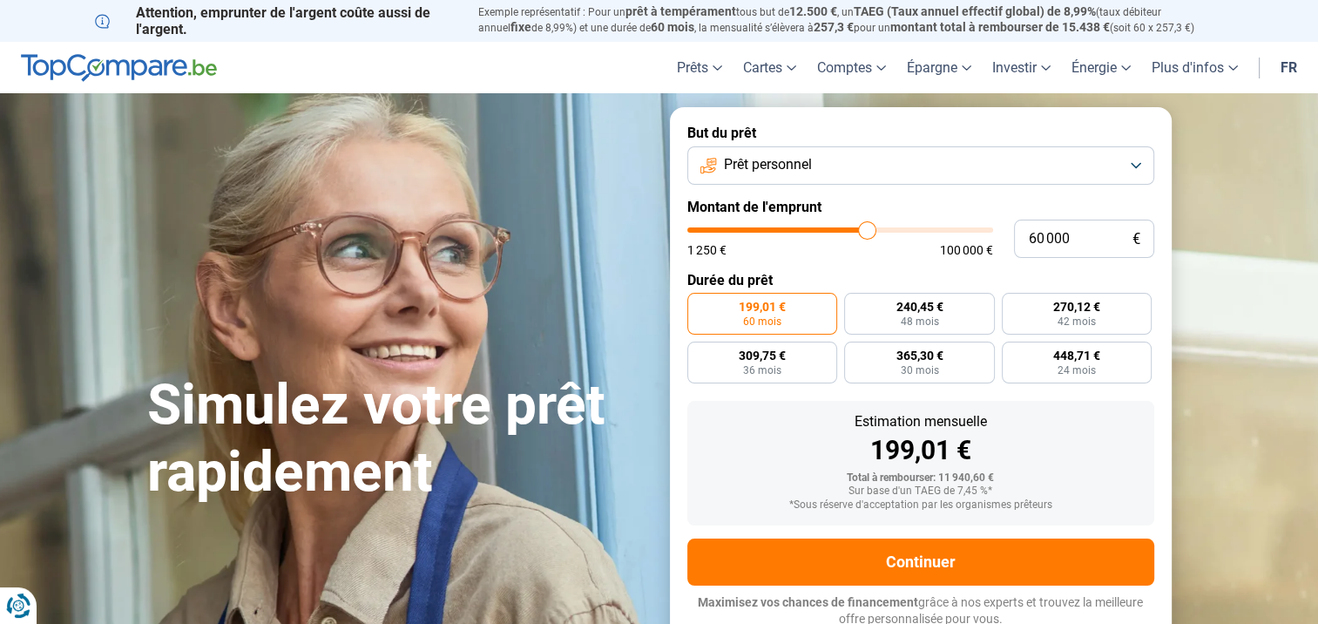
type input "60000"
click at [867, 233] on input "range" at bounding box center [840, 229] width 306 height 5
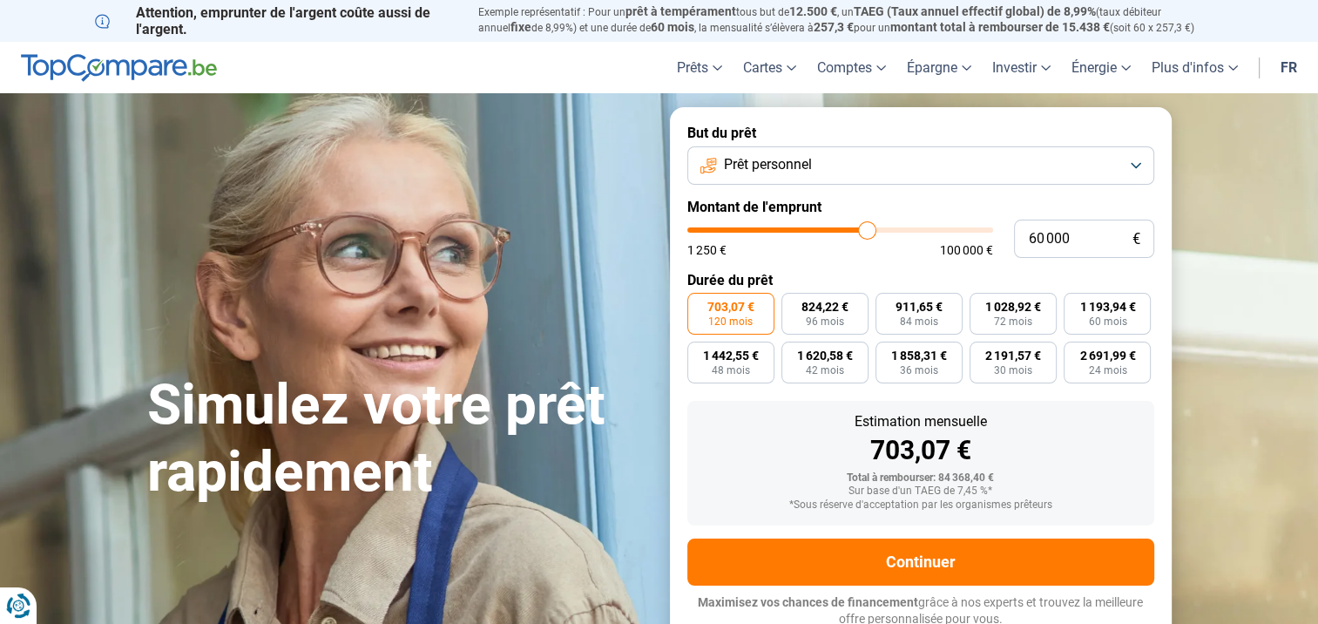
scroll to position [5, 0]
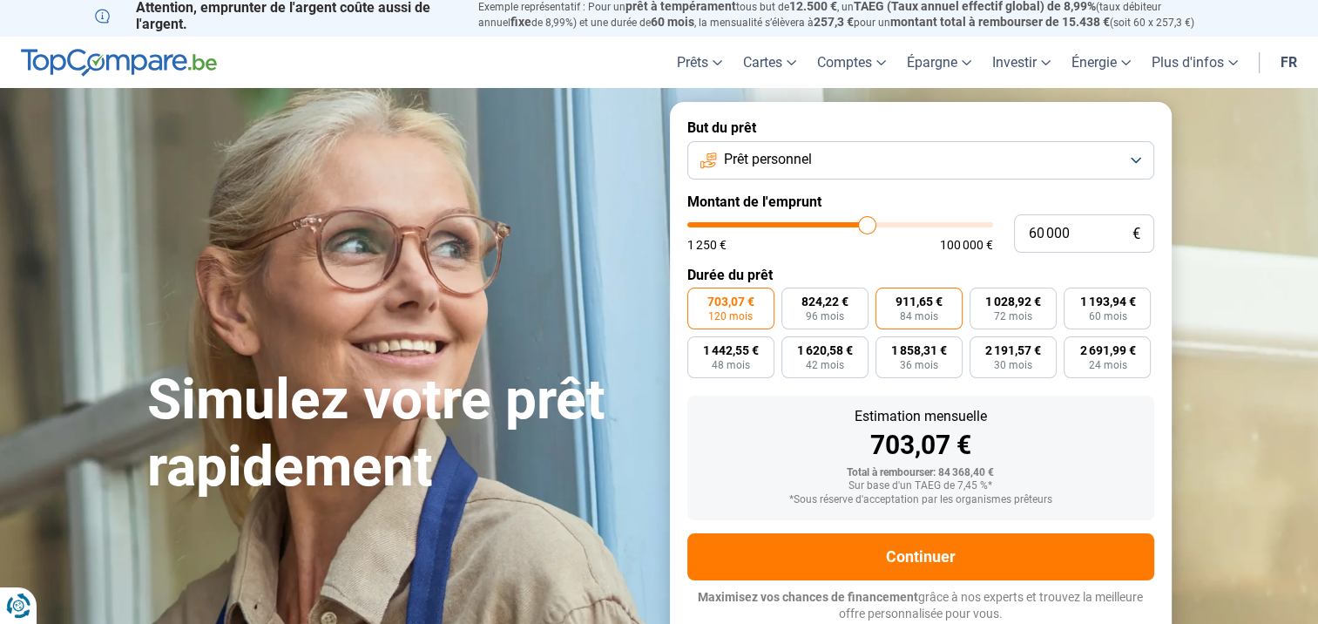
click at [921, 319] on span "84 mois" at bounding box center [919, 316] width 38 height 10
click at [887, 299] on input "911,65 € 84 mois" at bounding box center [880, 292] width 11 height 11
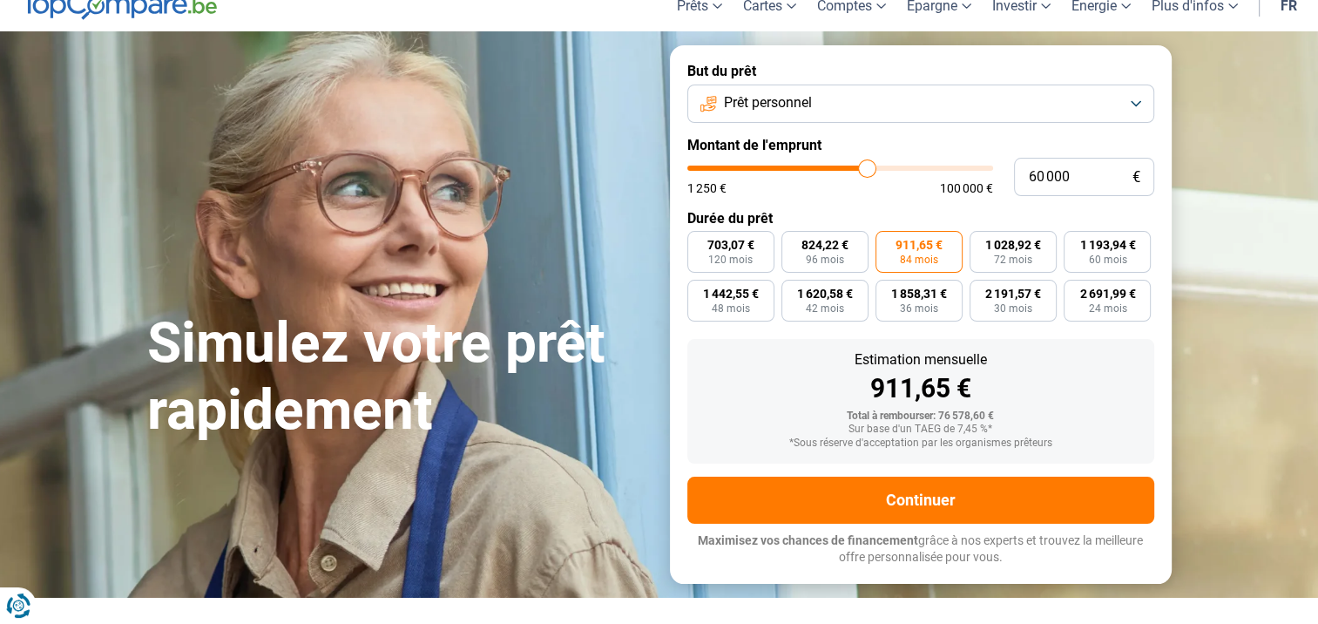
scroll to position [92, 0]
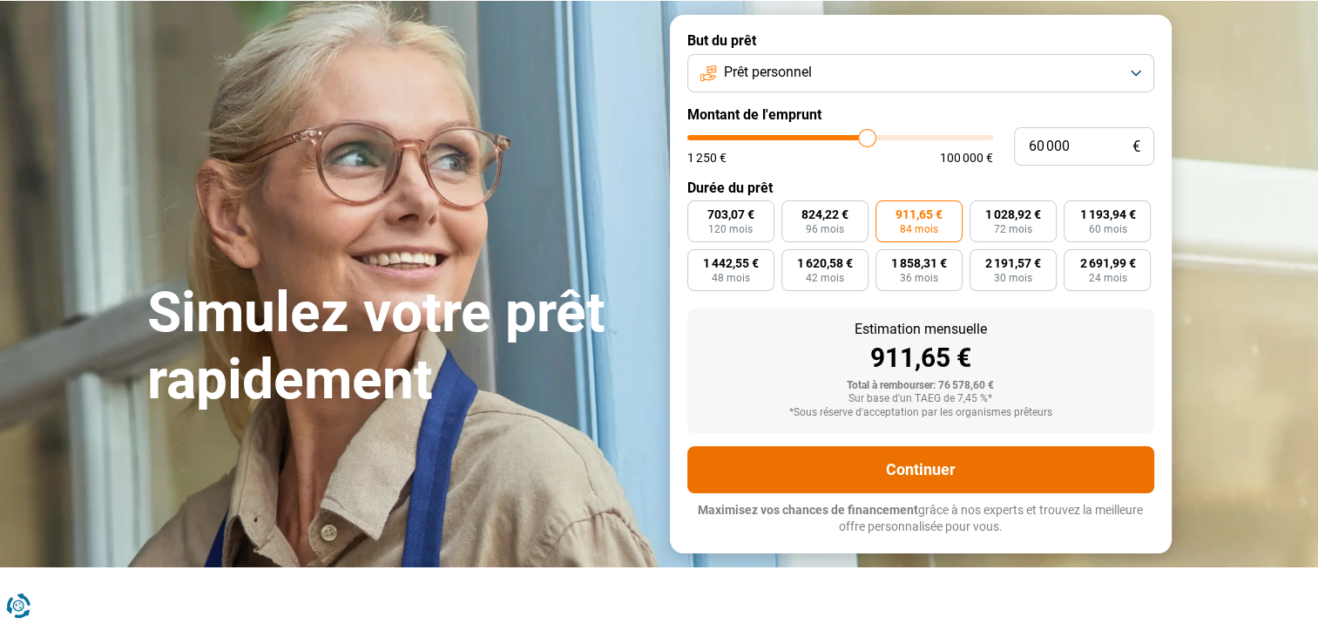
click at [908, 472] on button "Continuer" at bounding box center [920, 469] width 467 height 47
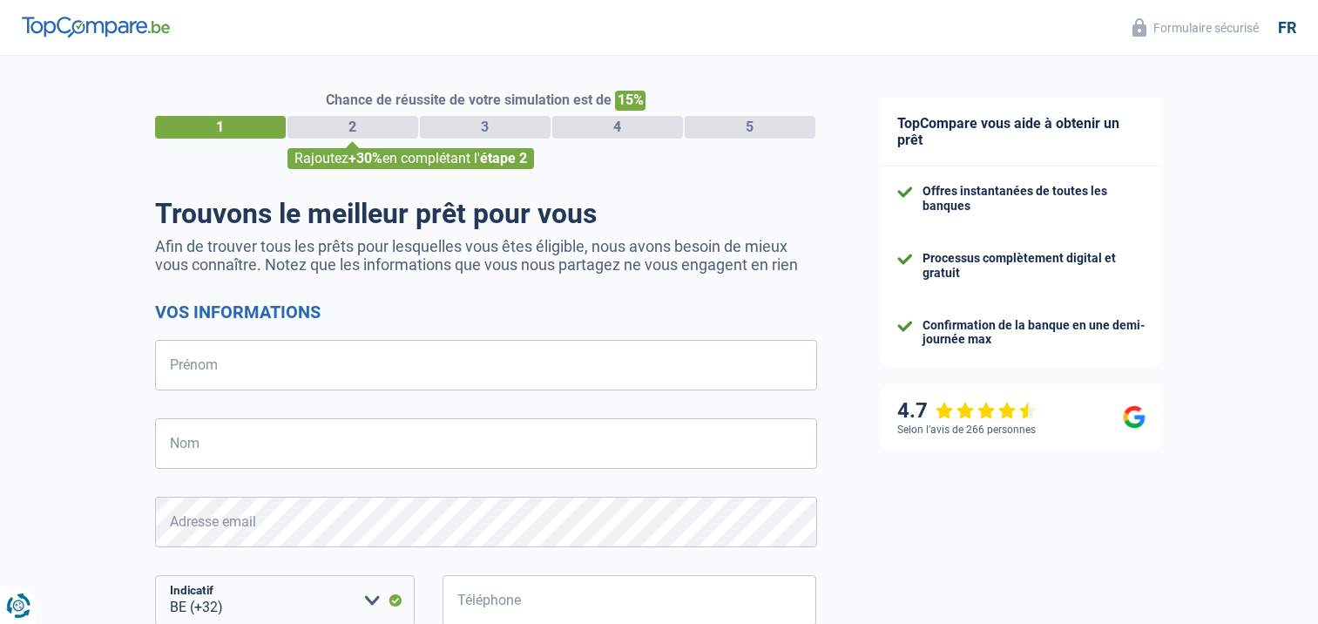
select select "32"
